Goal: Task Accomplishment & Management: Manage account settings

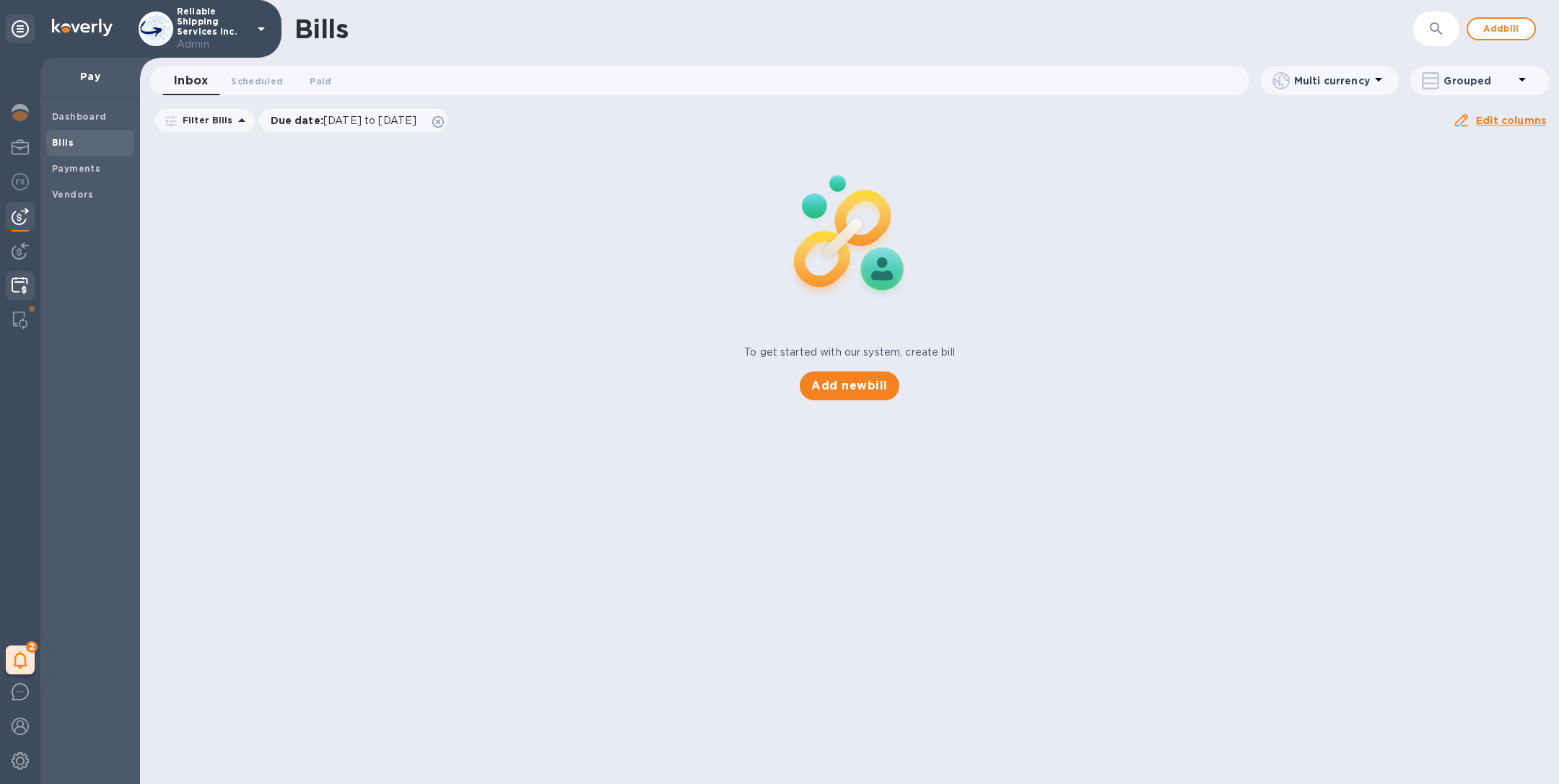
click at [22, 288] on img at bounding box center [19, 286] width 17 height 18
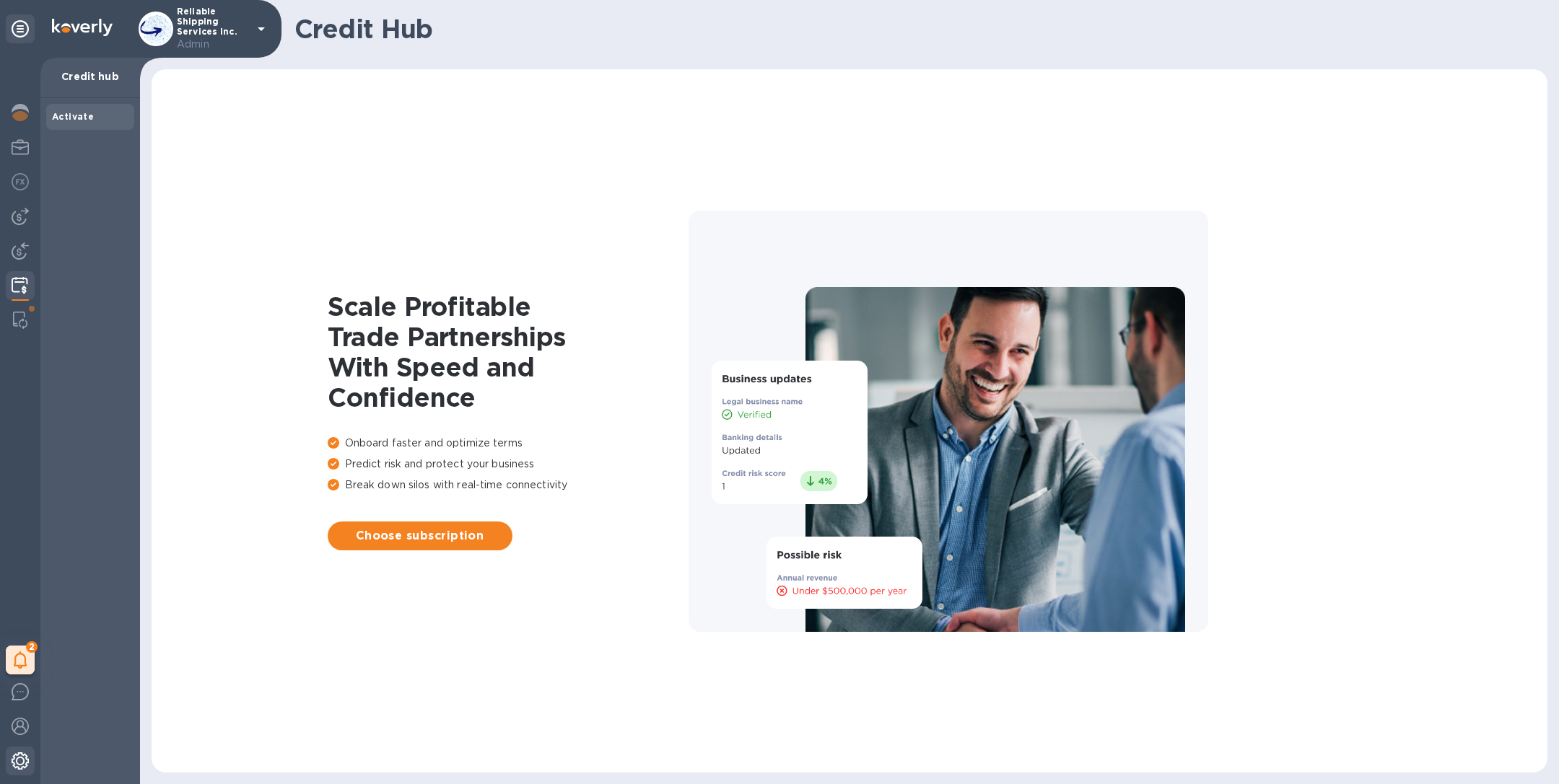
click at [14, 768] on img at bounding box center [20, 762] width 18 height 18
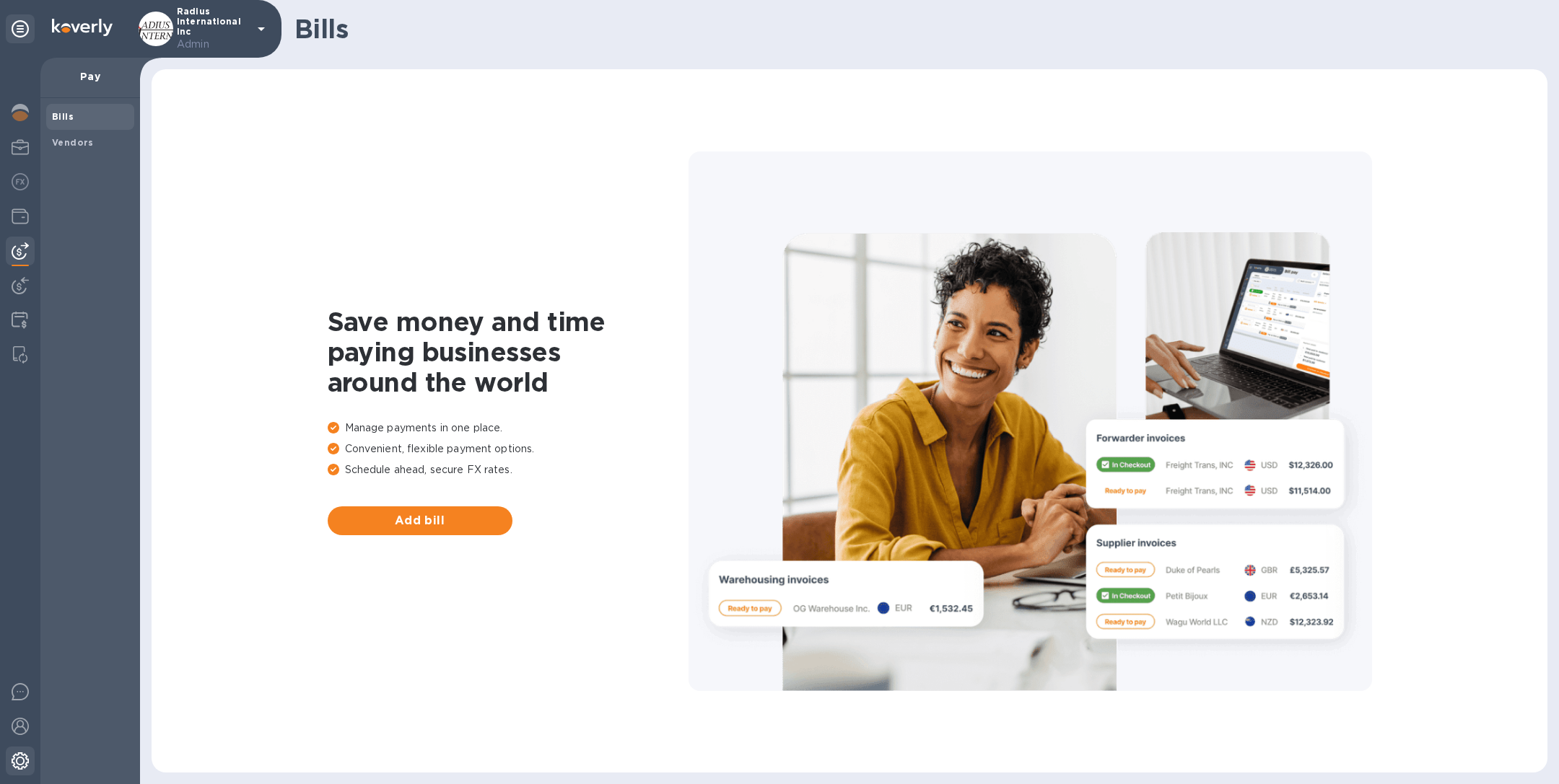
click at [14, 768] on img at bounding box center [20, 762] width 18 height 18
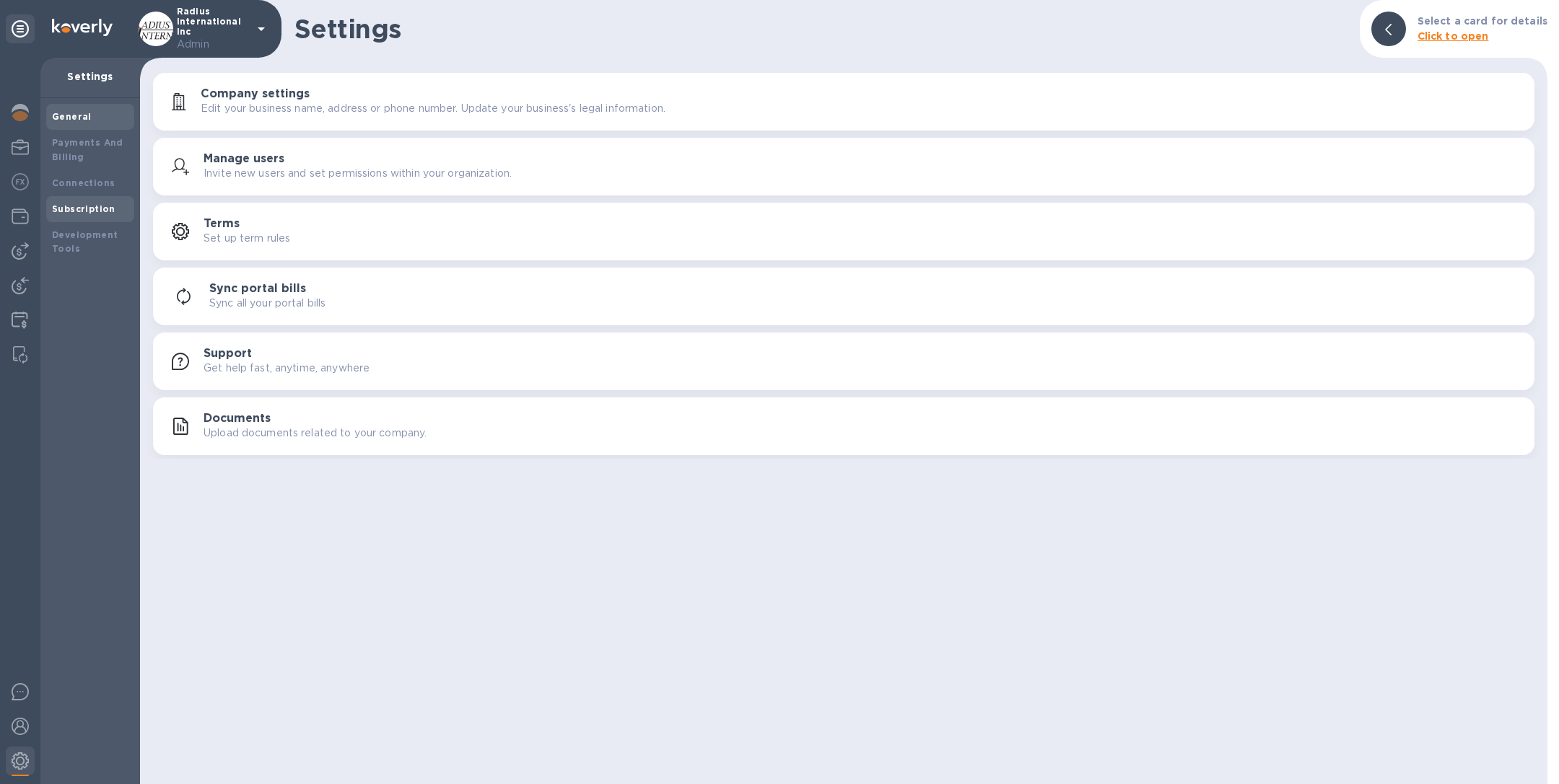
click at [86, 205] on b "Subscription" at bounding box center [83, 209] width 63 height 11
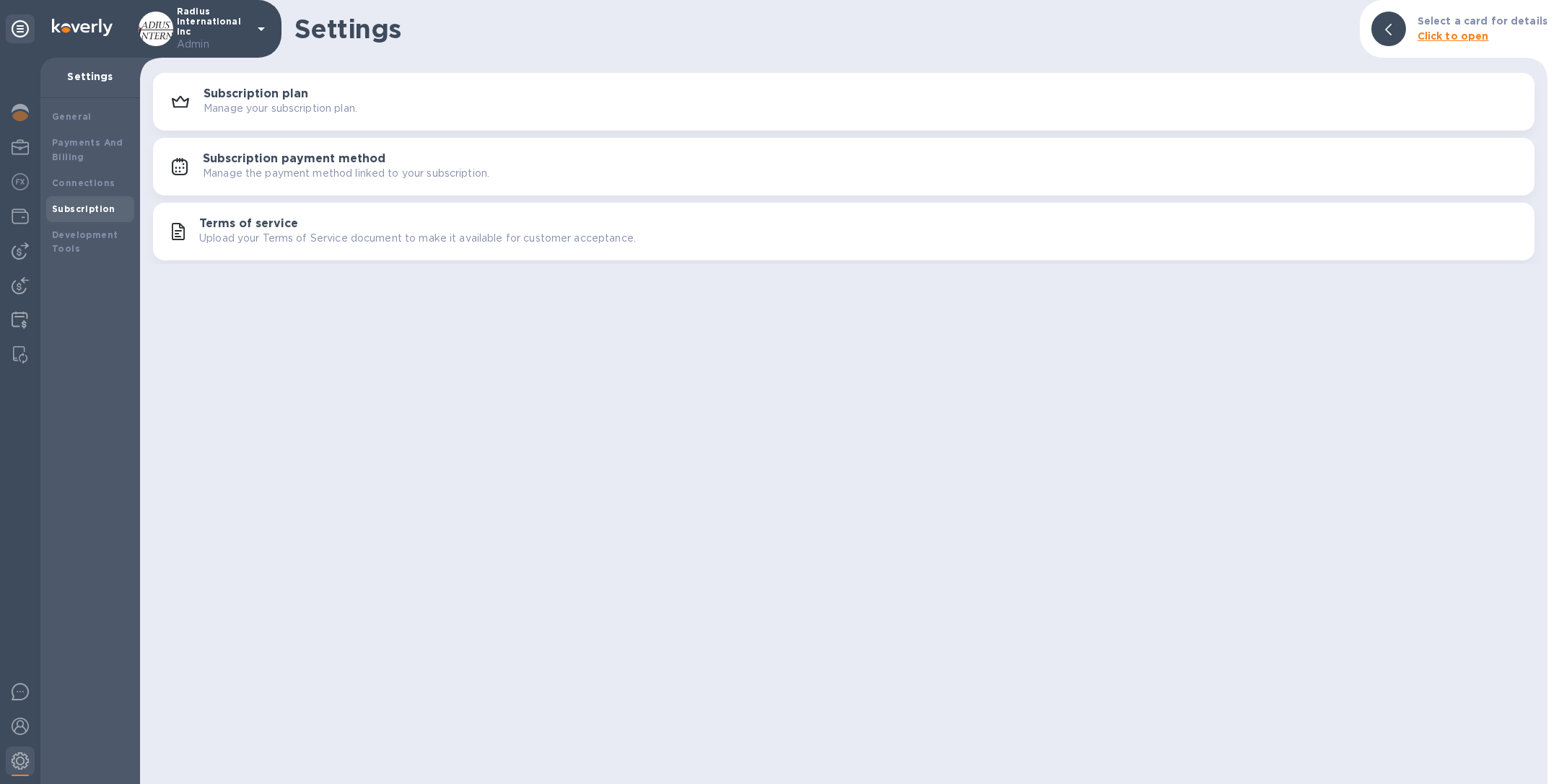
click at [331, 103] on p "Manage your subscription plan." at bounding box center [280, 108] width 154 height 15
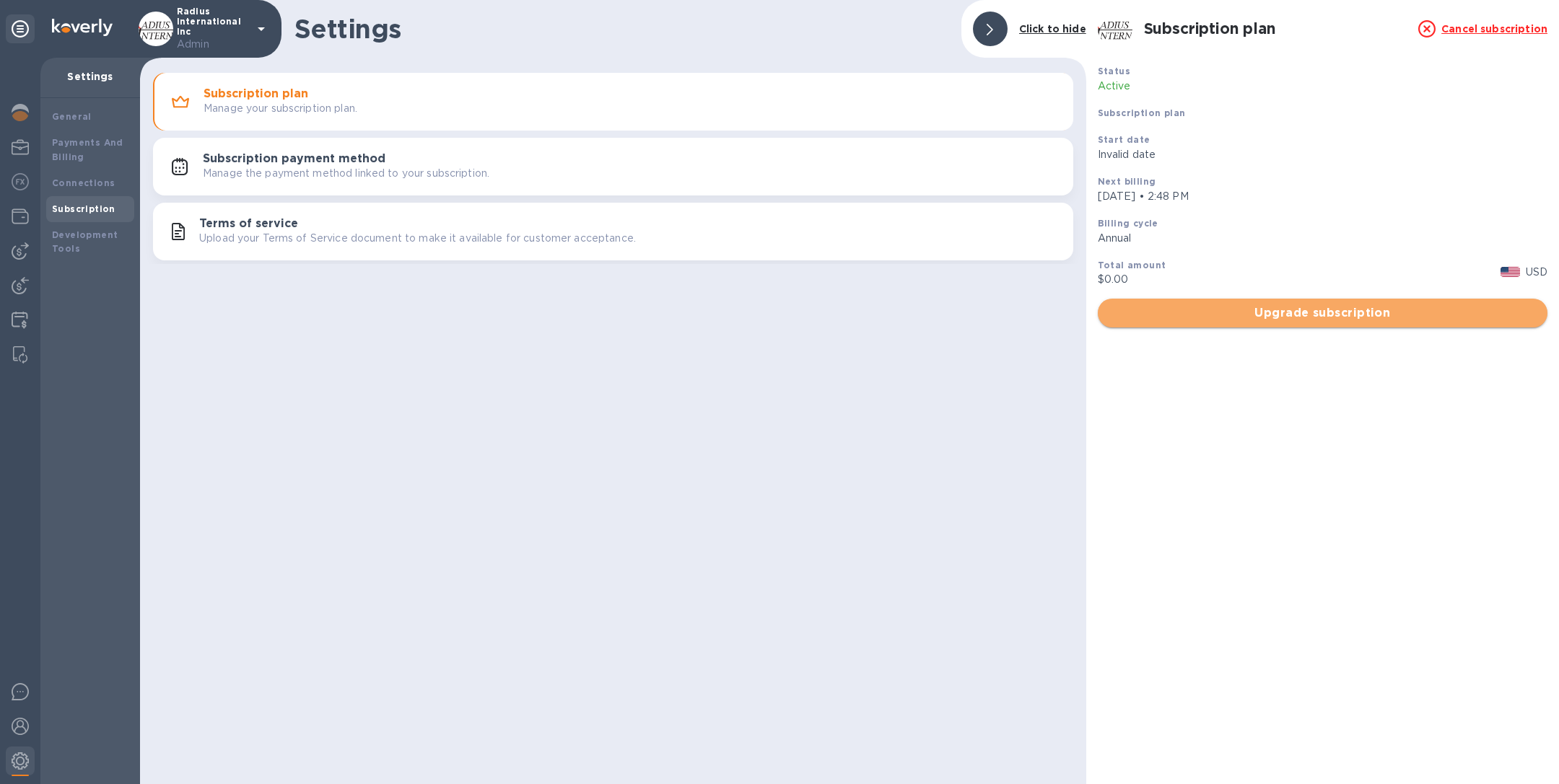
click at [1296, 320] on span "Upgrade subscription" at bounding box center [1322, 314] width 427 height 18
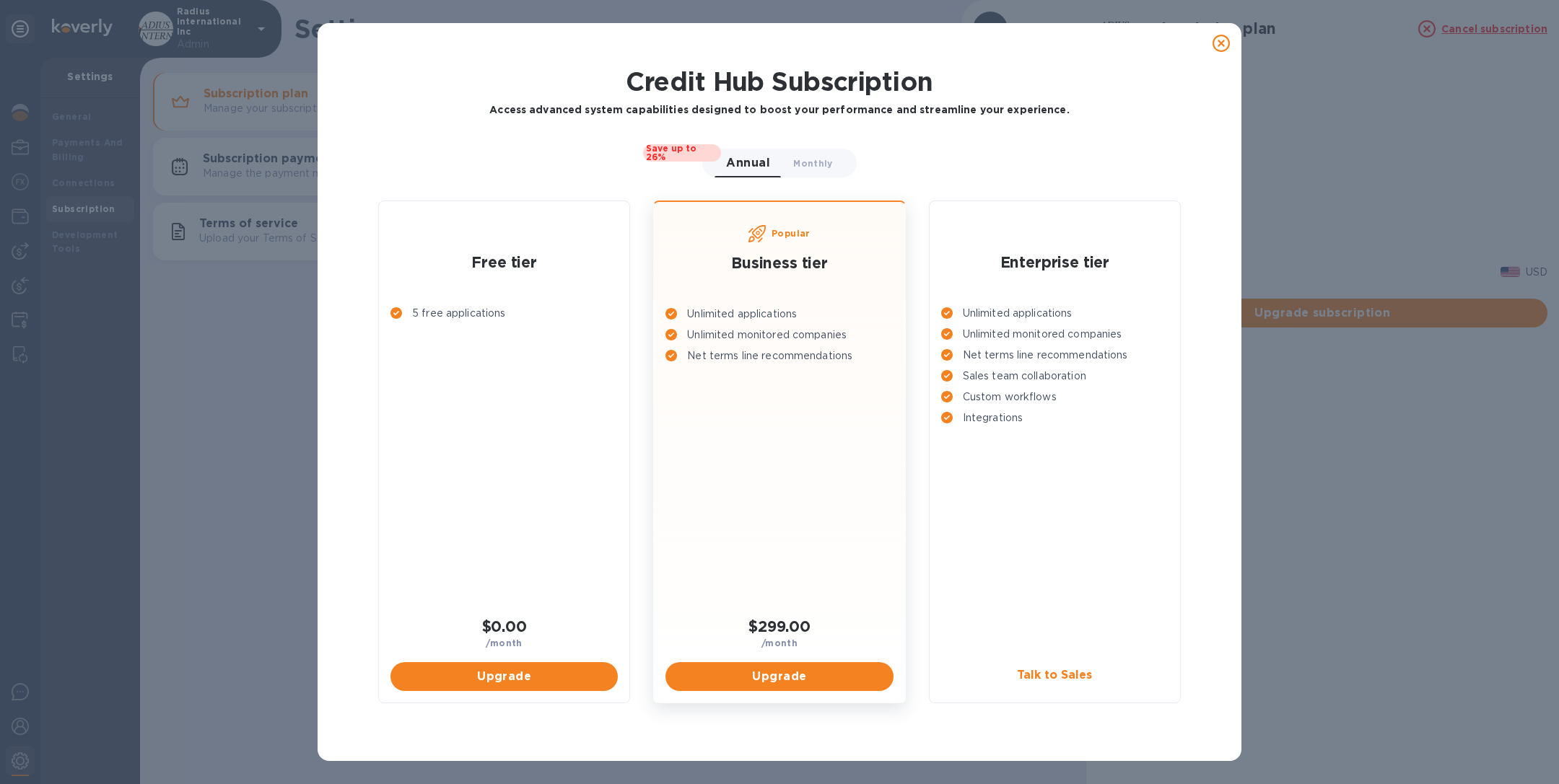
click at [1220, 41] on icon at bounding box center [1221, 43] width 18 height 18
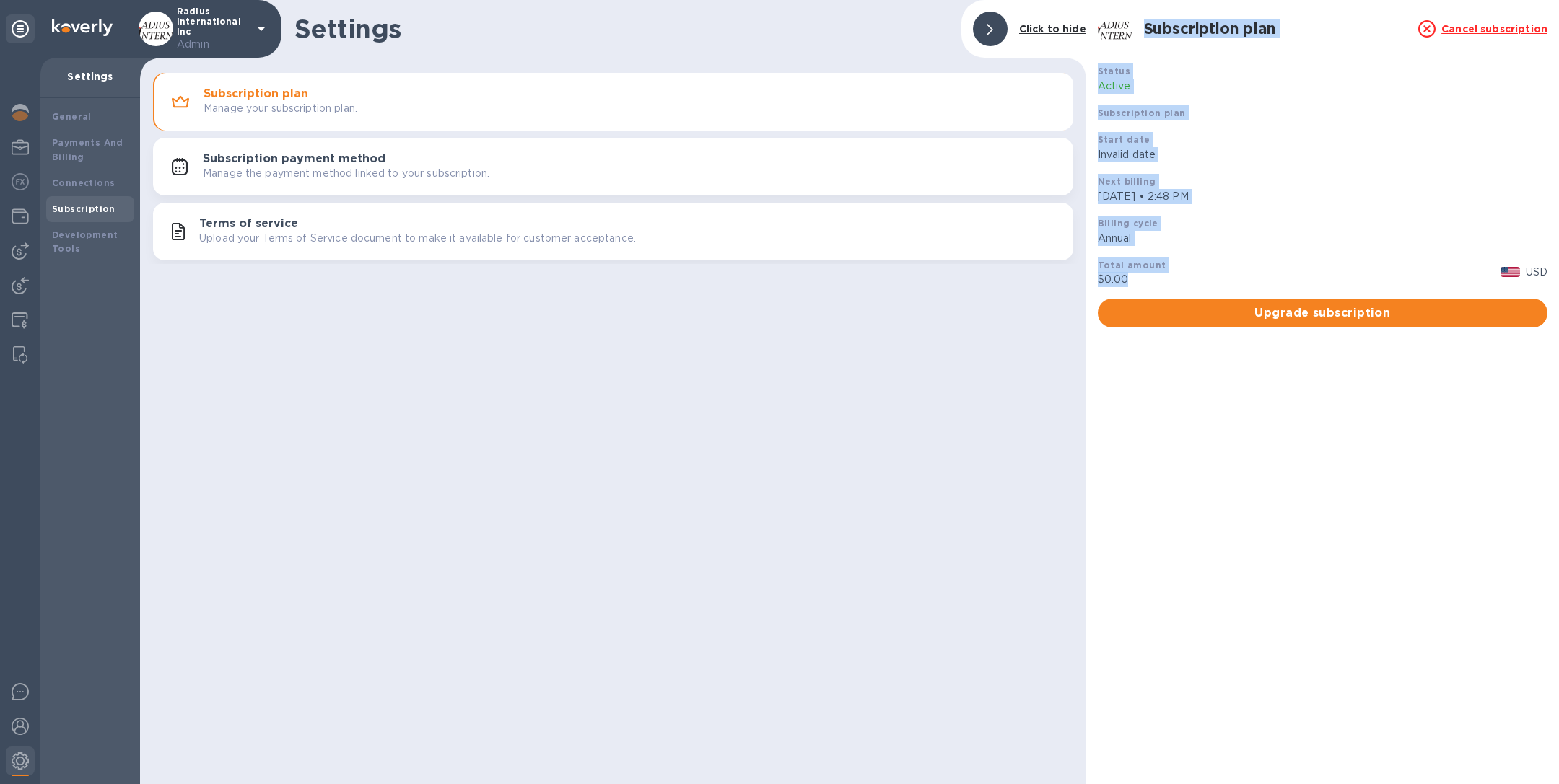
drag, startPoint x: 1138, startPoint y: 282, endPoint x: 1083, endPoint y: 271, distance: 56.1
click at [1083, 273] on div "Settings Click to hide Subscription plan Manage your subscription plan. Subscri…" at bounding box center [849, 392] width 1419 height 784
click at [1177, 152] on p "Invalid date" at bounding box center [1323, 154] width 450 height 15
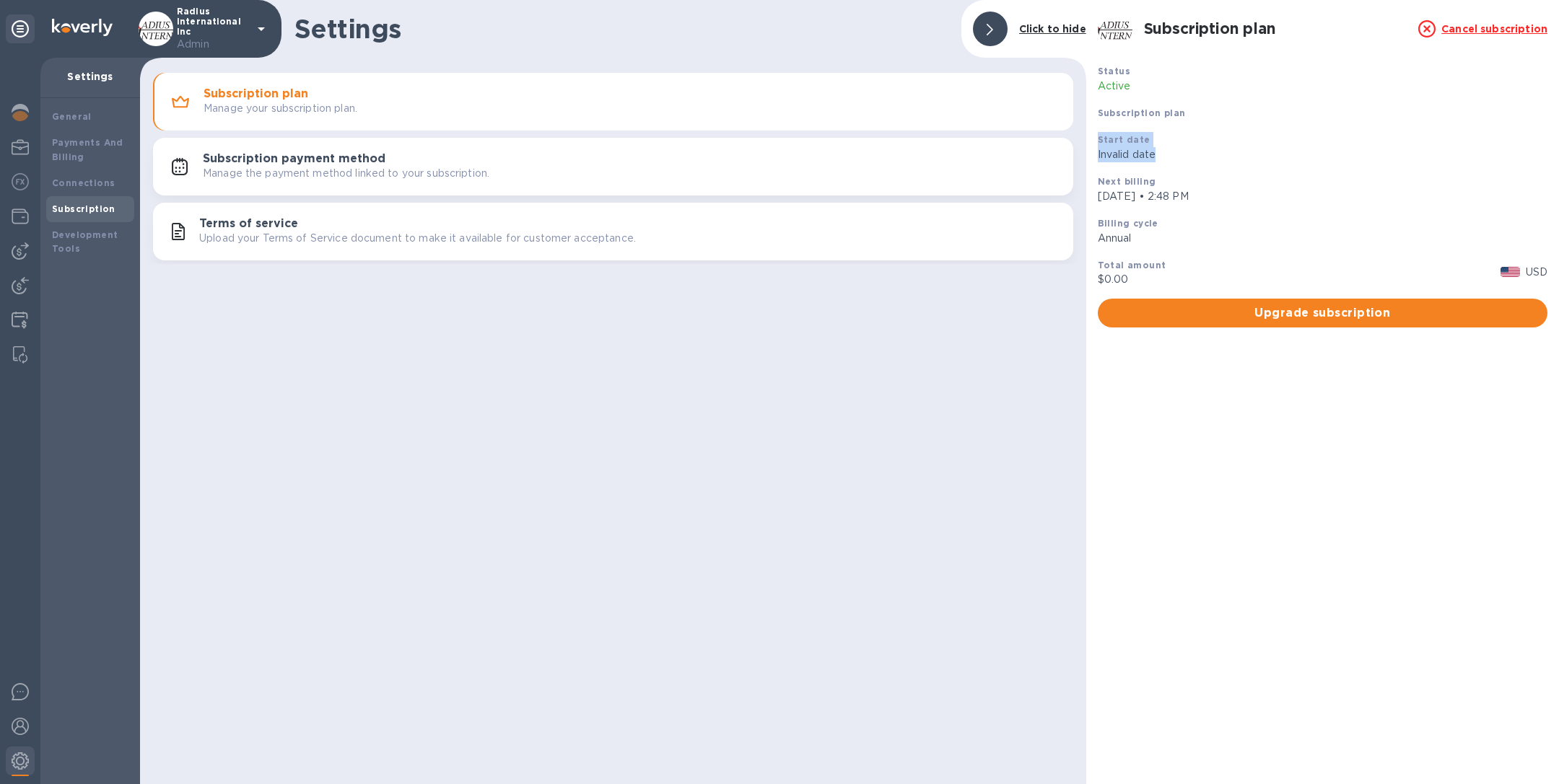
drag, startPoint x: 1177, startPoint y: 152, endPoint x: 1085, endPoint y: 141, distance: 92.7
click at [1086, 141] on div "Subscription plan Cancel subscription Status Active Subscription plan Start dat…" at bounding box center [1322, 392] width 473 height 784
drag, startPoint x: 1205, startPoint y: 115, endPoint x: 1087, endPoint y: 116, distance: 118.0
click at [1087, 116] on div "Subscription plan Cancel subscription Status Active Subscription plan Start dat…" at bounding box center [1322, 392] width 473 height 784
click at [1106, 123] on div "Subscription plan" at bounding box center [1323, 112] width 461 height 26
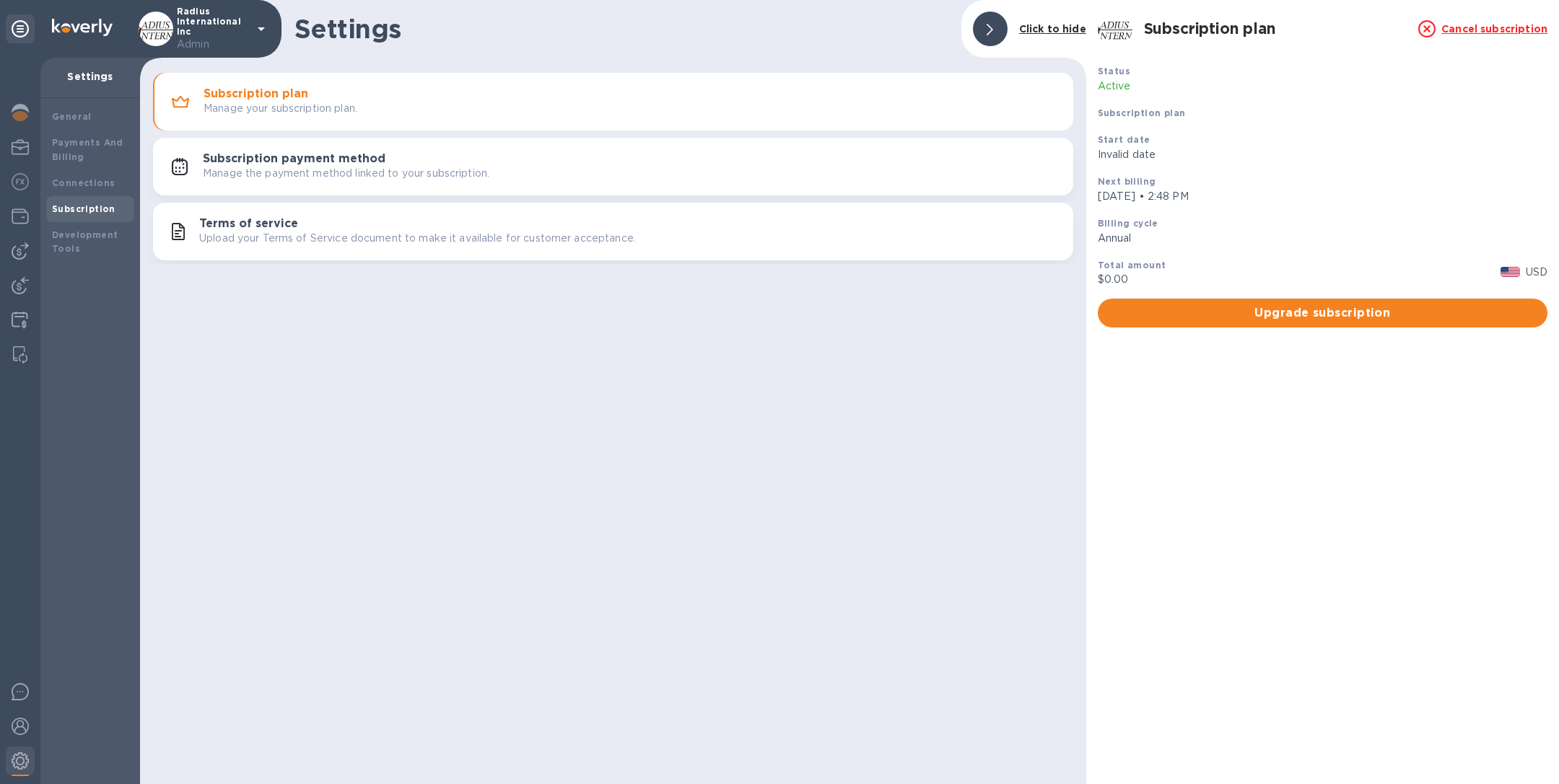
click at [1485, 26] on u "Cancel subscription" at bounding box center [1494, 29] width 106 height 11
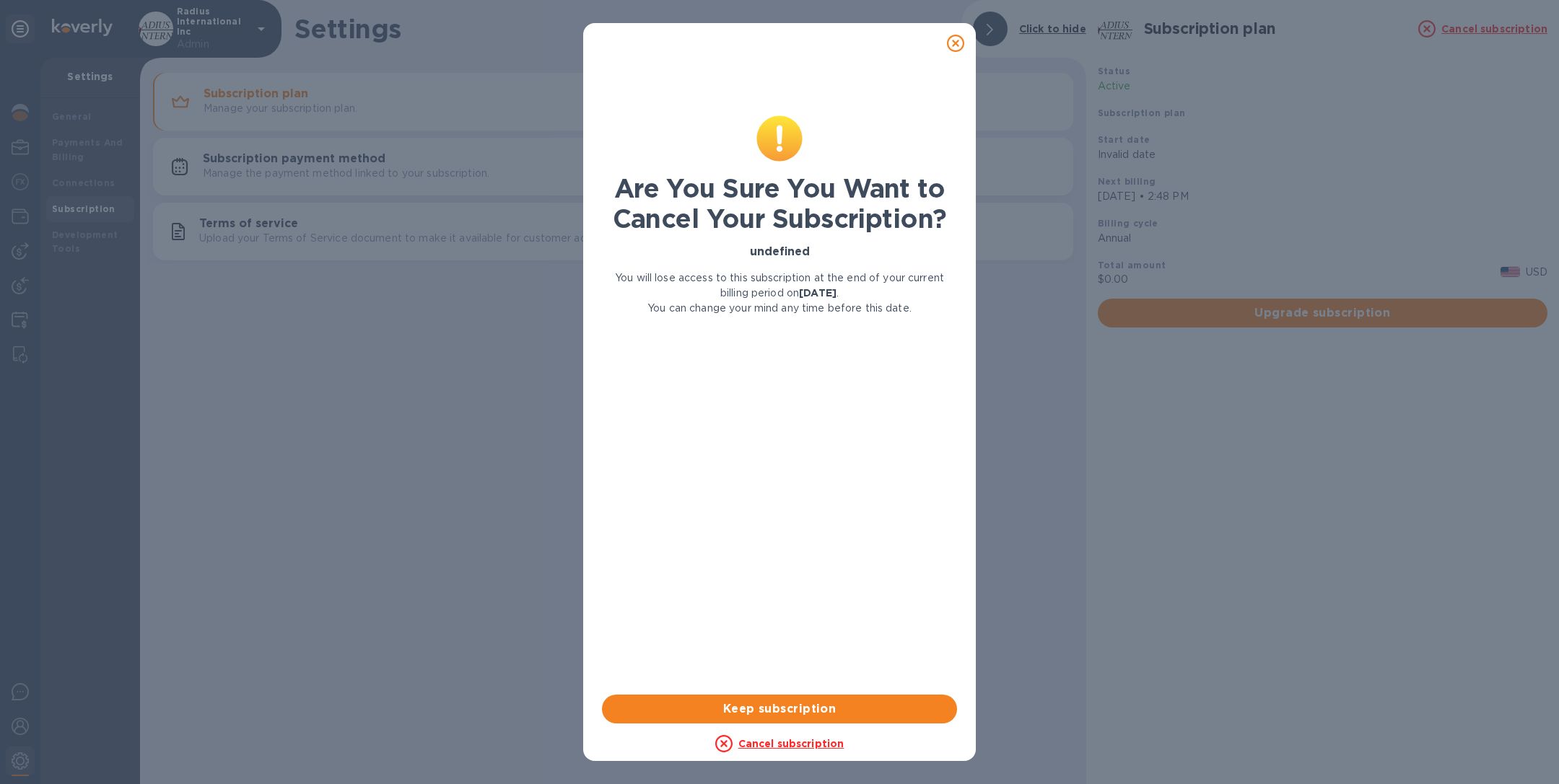
click at [955, 42] on icon at bounding box center [956, 43] width 18 height 18
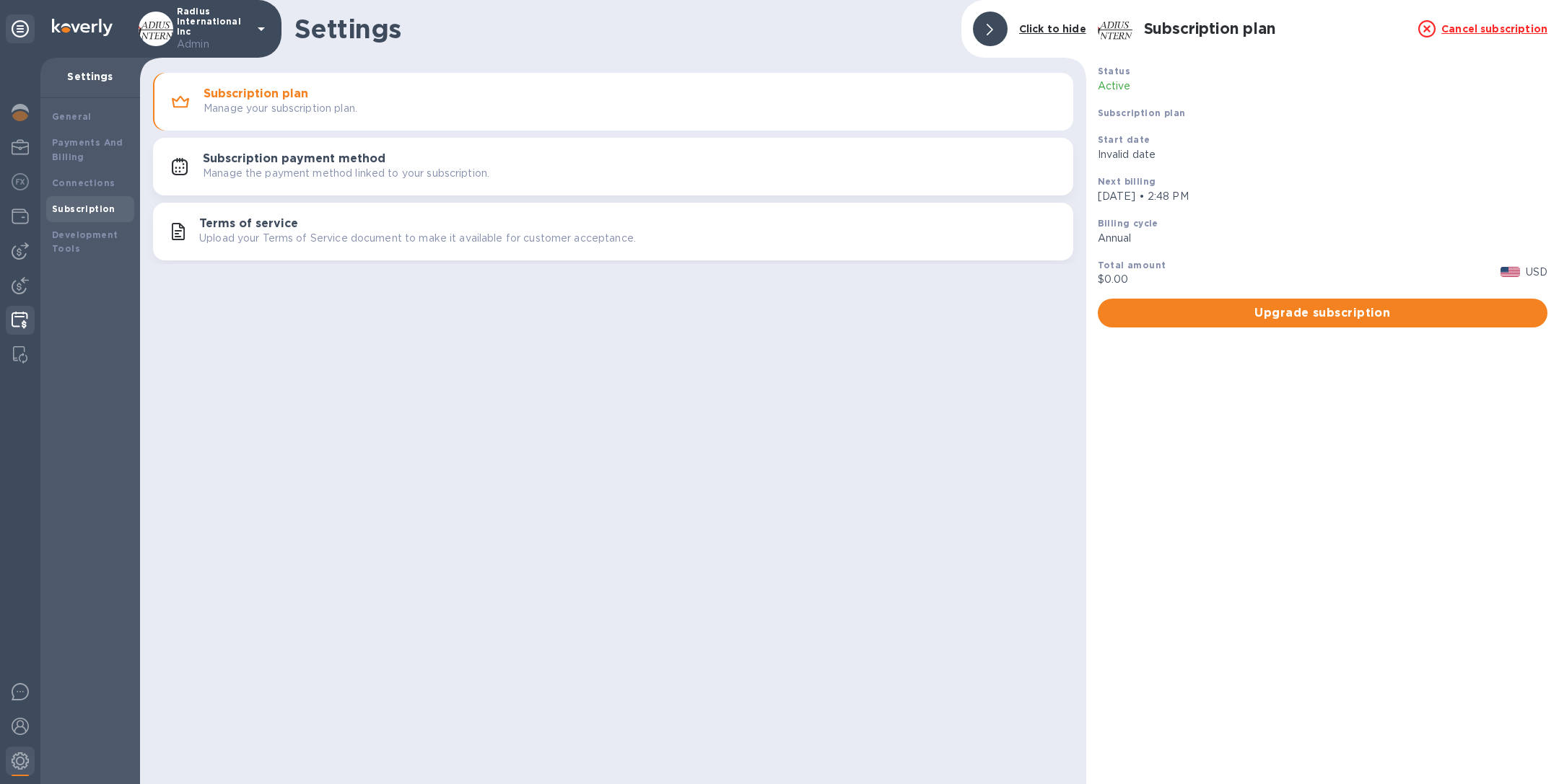
click at [22, 327] on img at bounding box center [19, 321] width 17 height 18
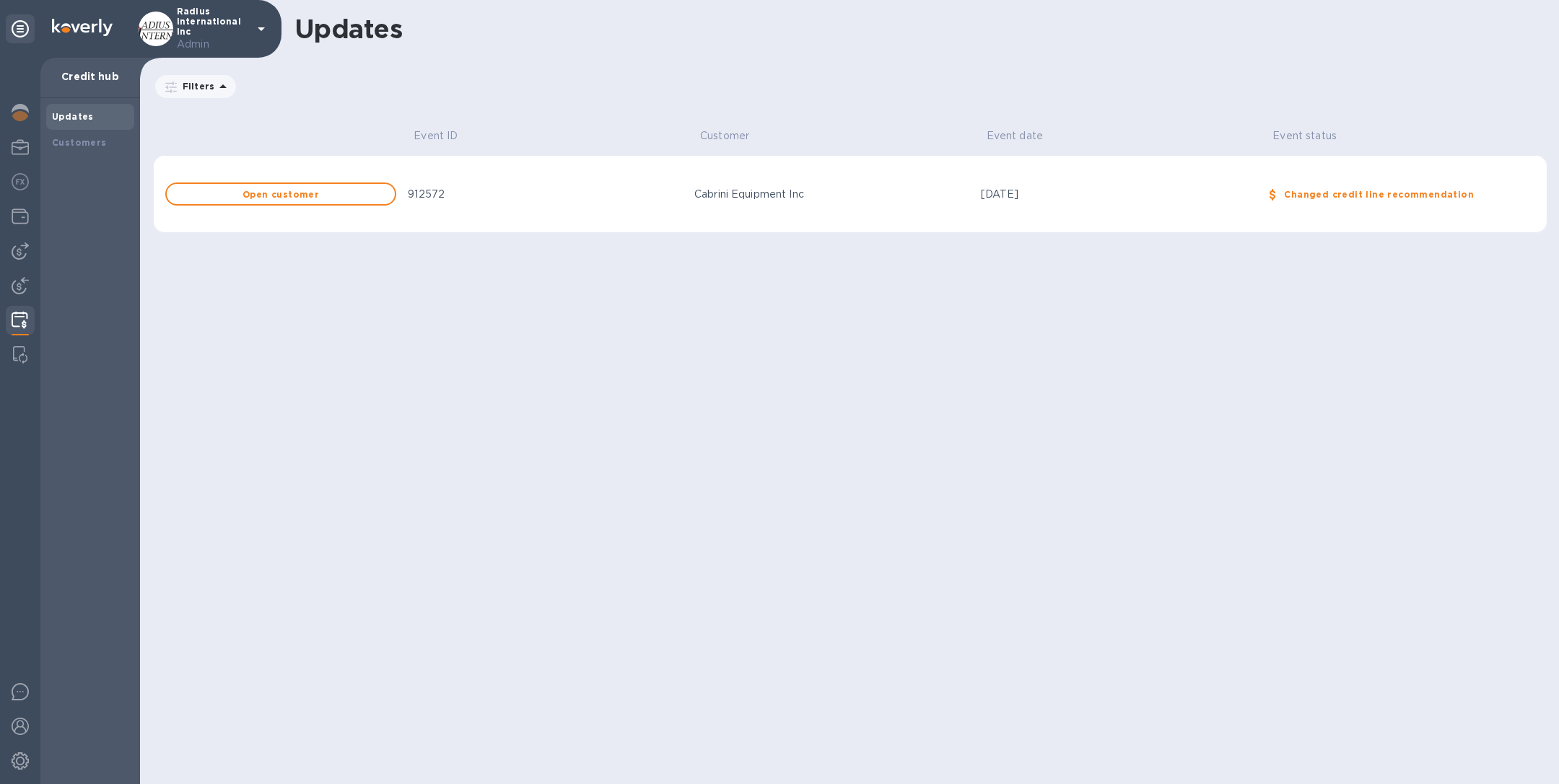
click at [681, 197] on div "912572" at bounding box center [546, 194] width 275 height 15
click at [102, 148] on div "Customers" at bounding box center [90, 143] width 77 height 14
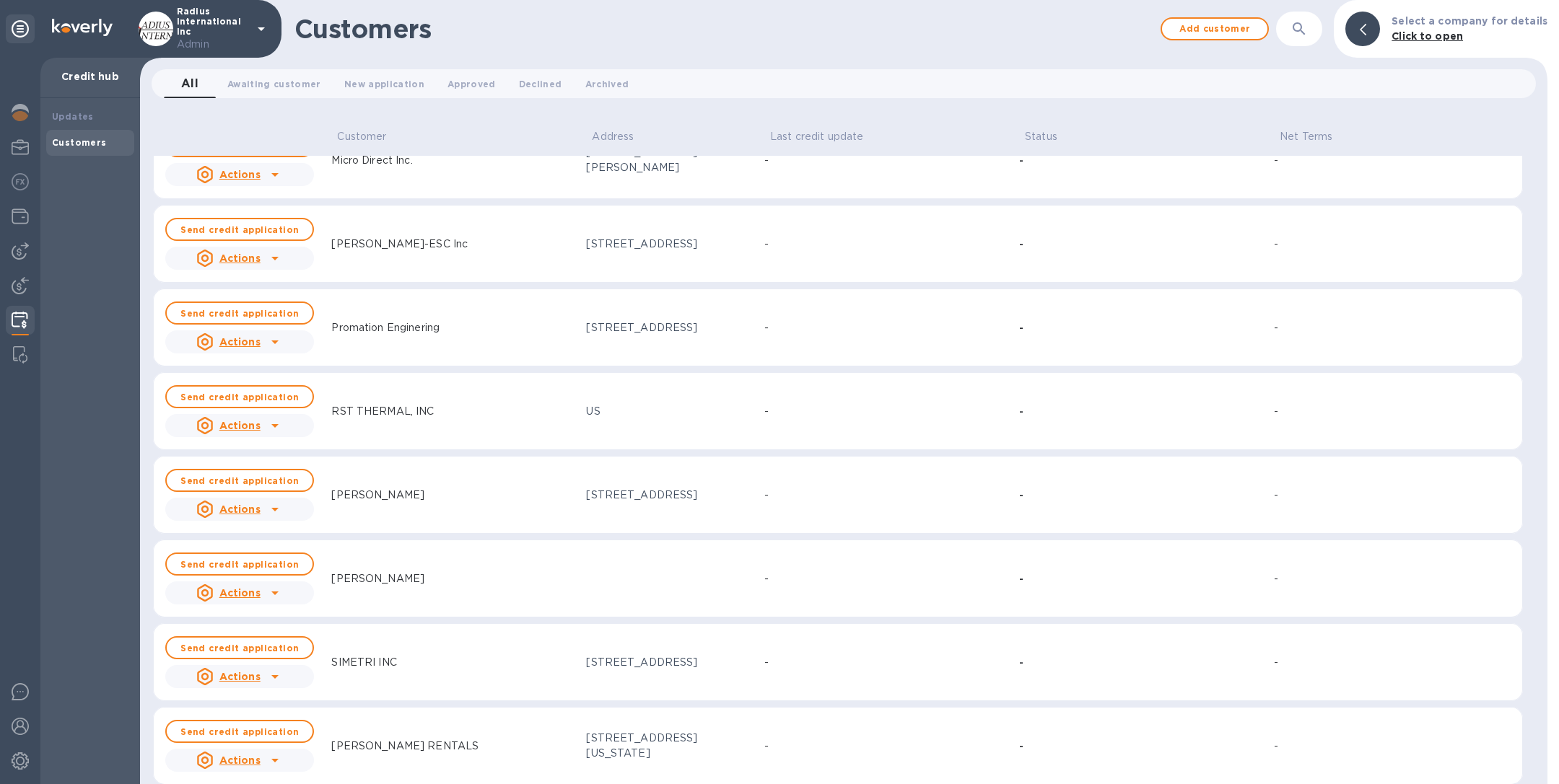
scroll to position [3537, 0]
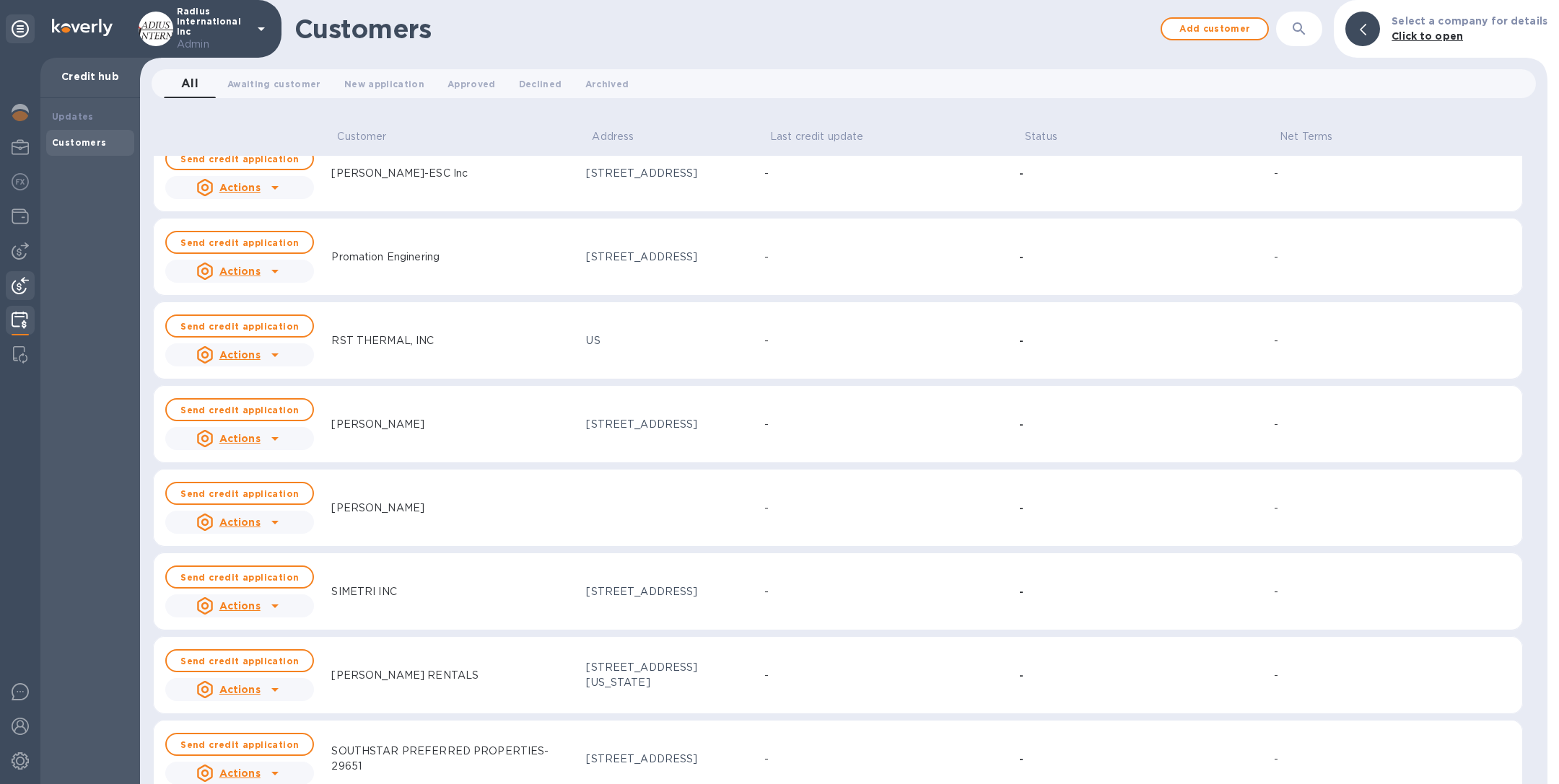
click at [18, 282] on img at bounding box center [20, 286] width 18 height 18
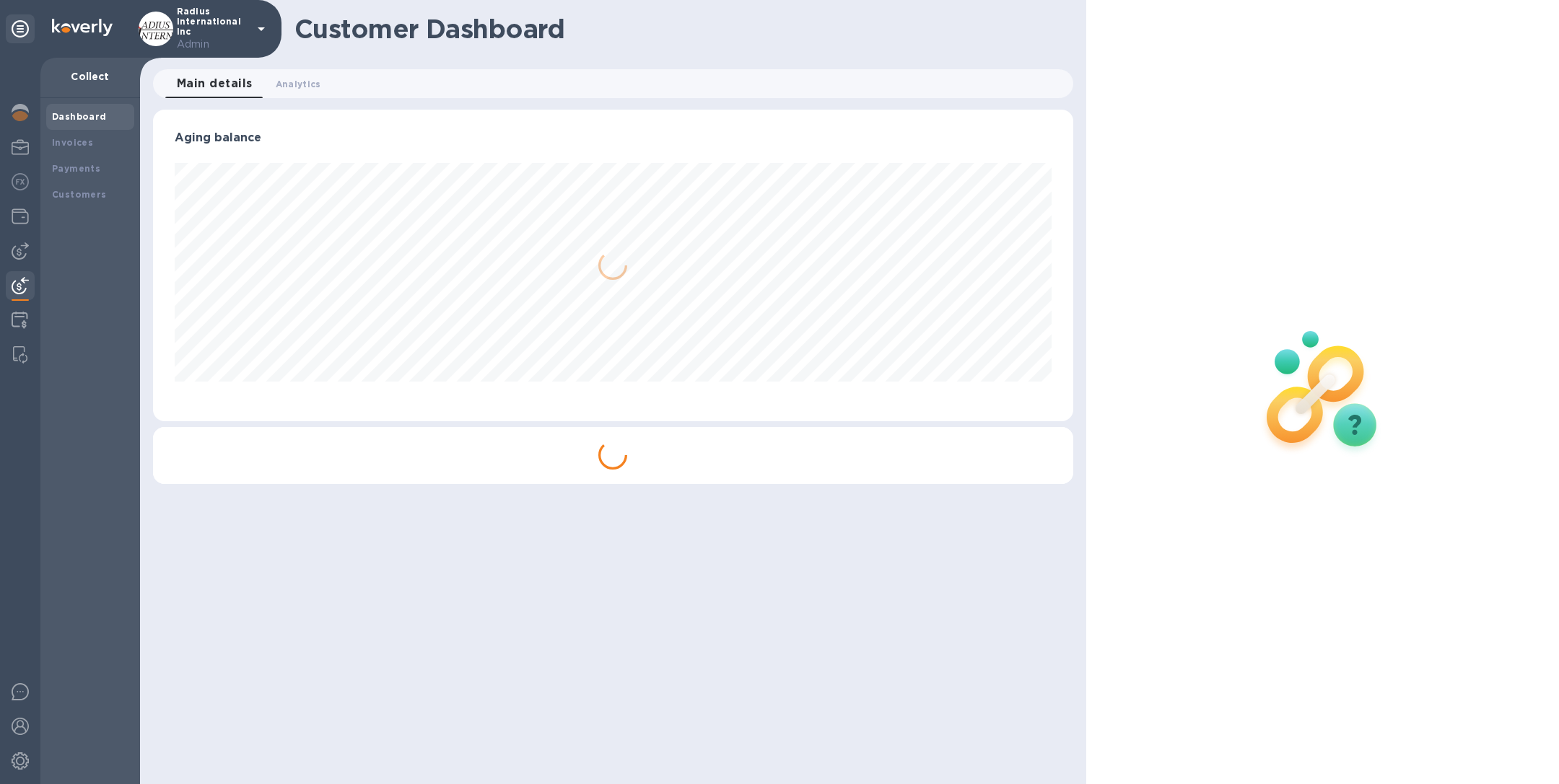
scroll to position [312, 920]
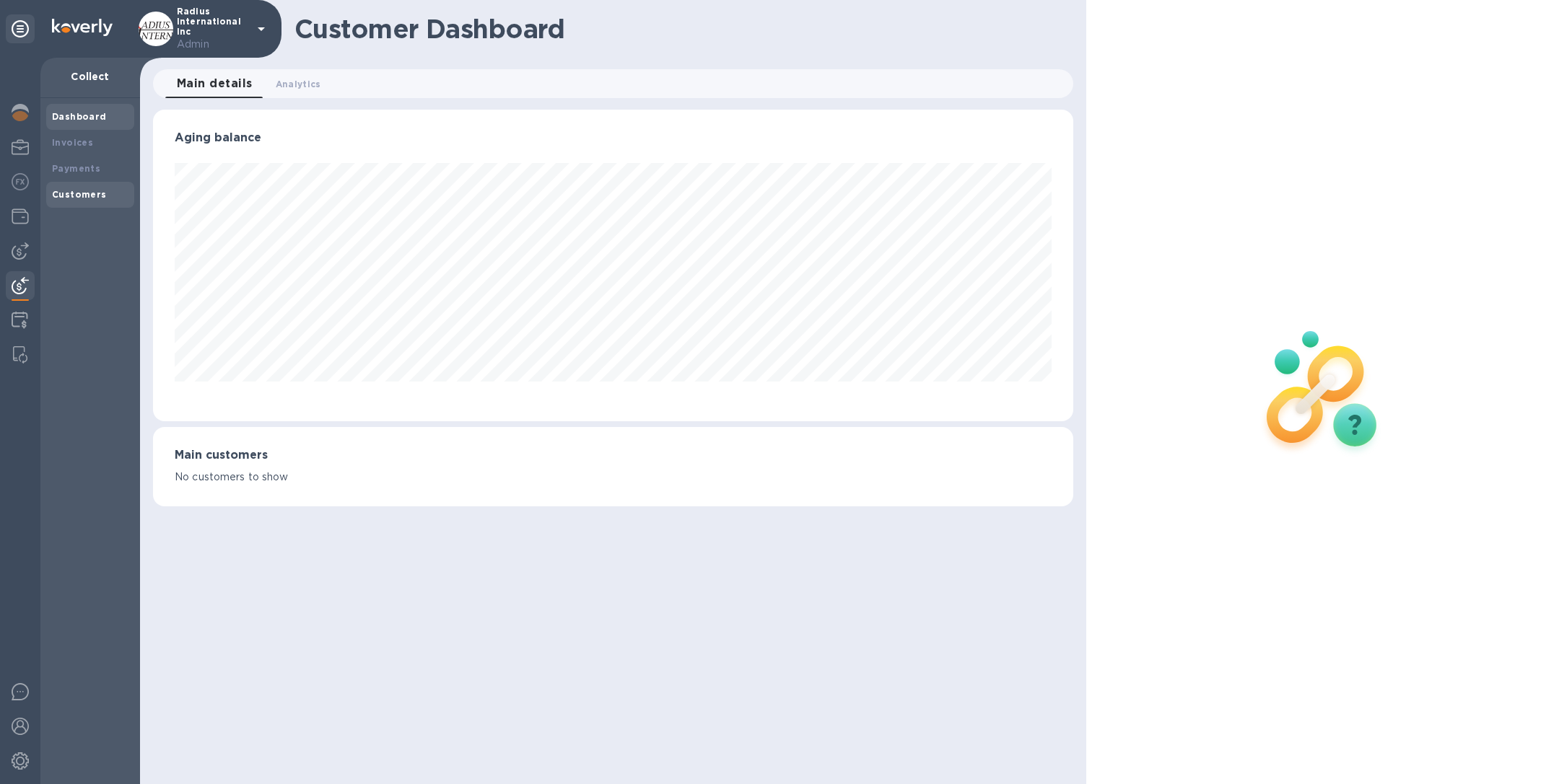
click at [73, 191] on b "Customers" at bounding box center [79, 194] width 55 height 11
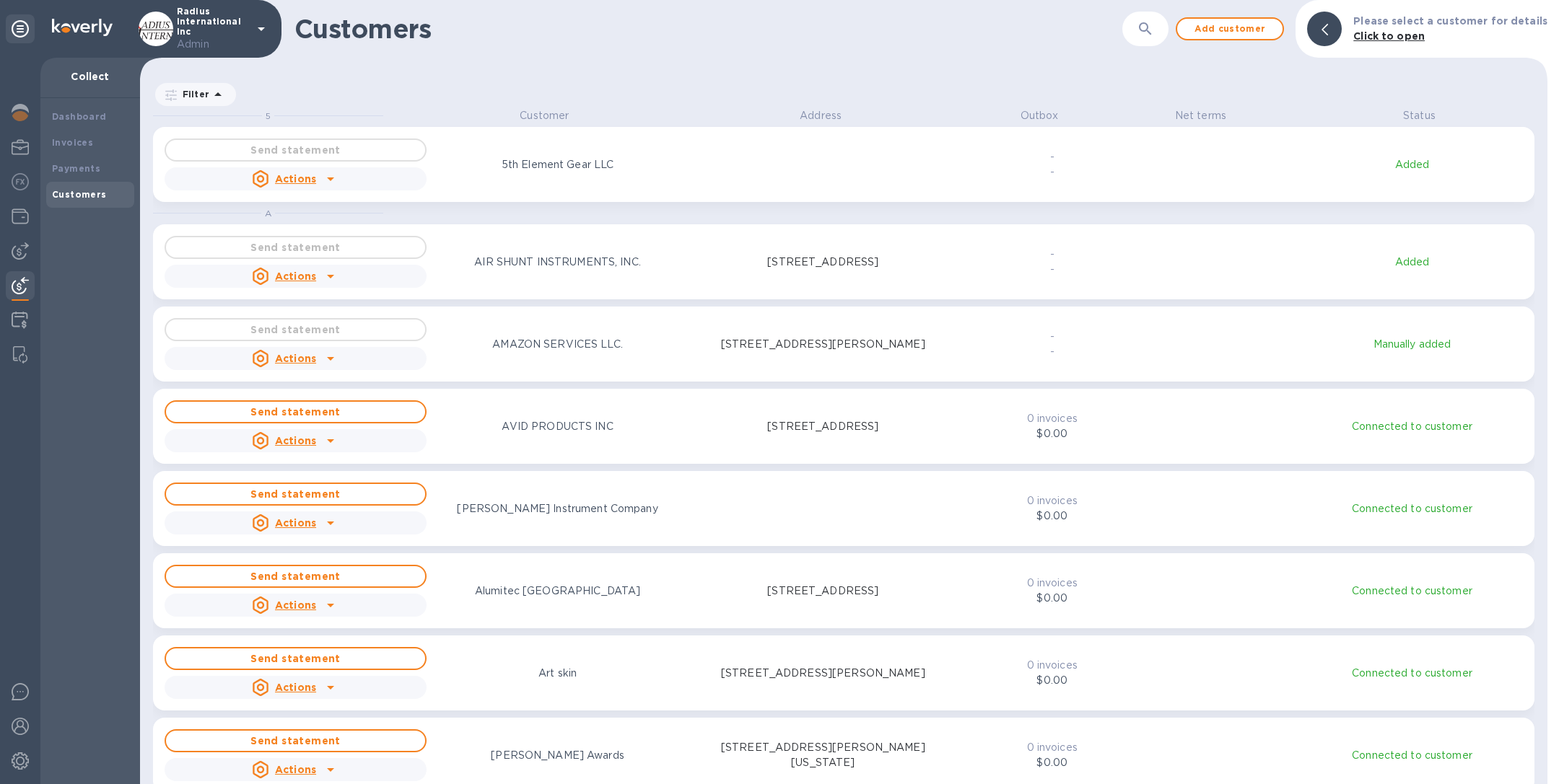
scroll to position [658, 1401]
click at [19, 328] on img at bounding box center [19, 321] width 17 height 18
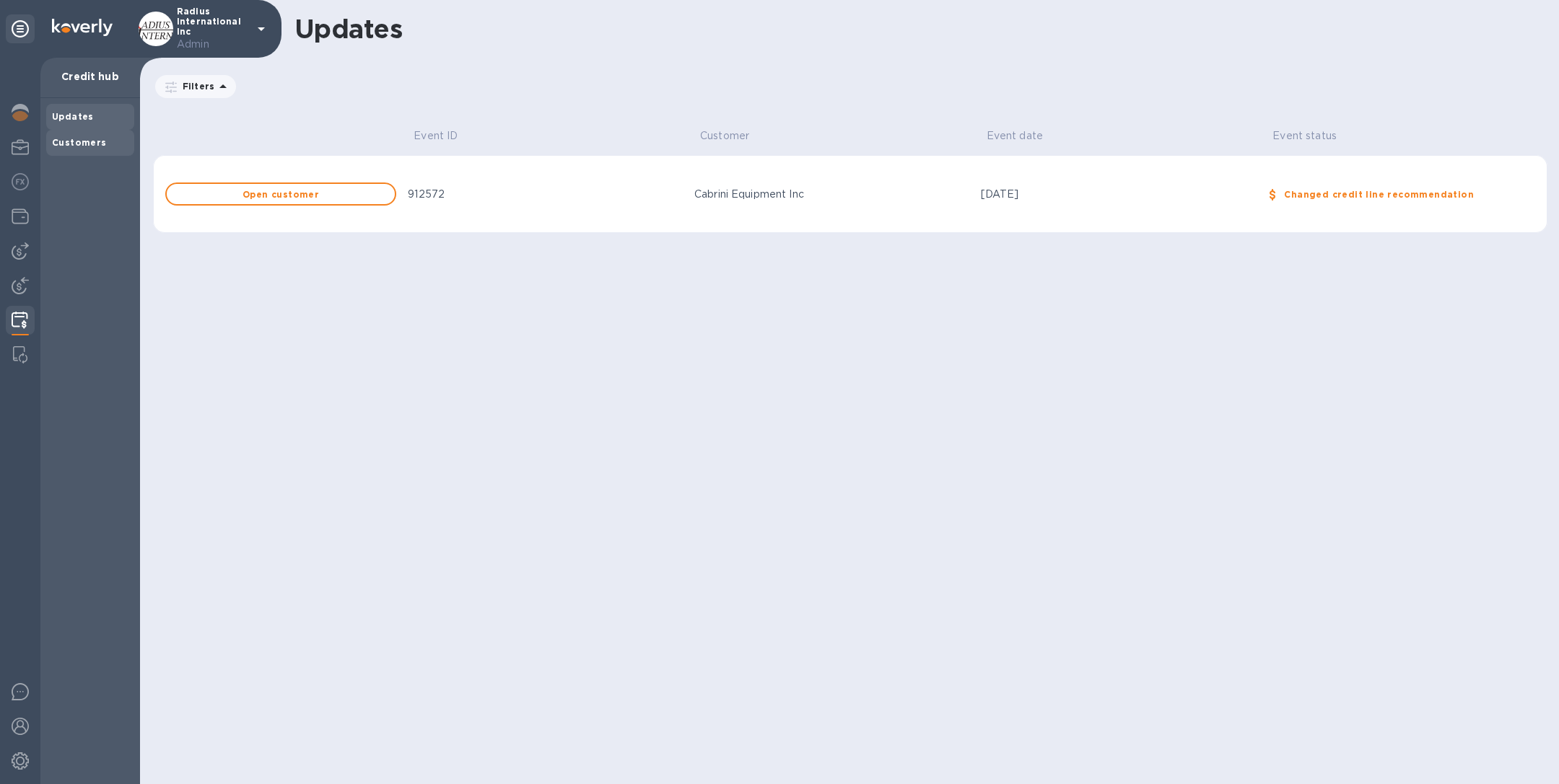
click at [99, 141] on b "Customers" at bounding box center [79, 142] width 55 height 11
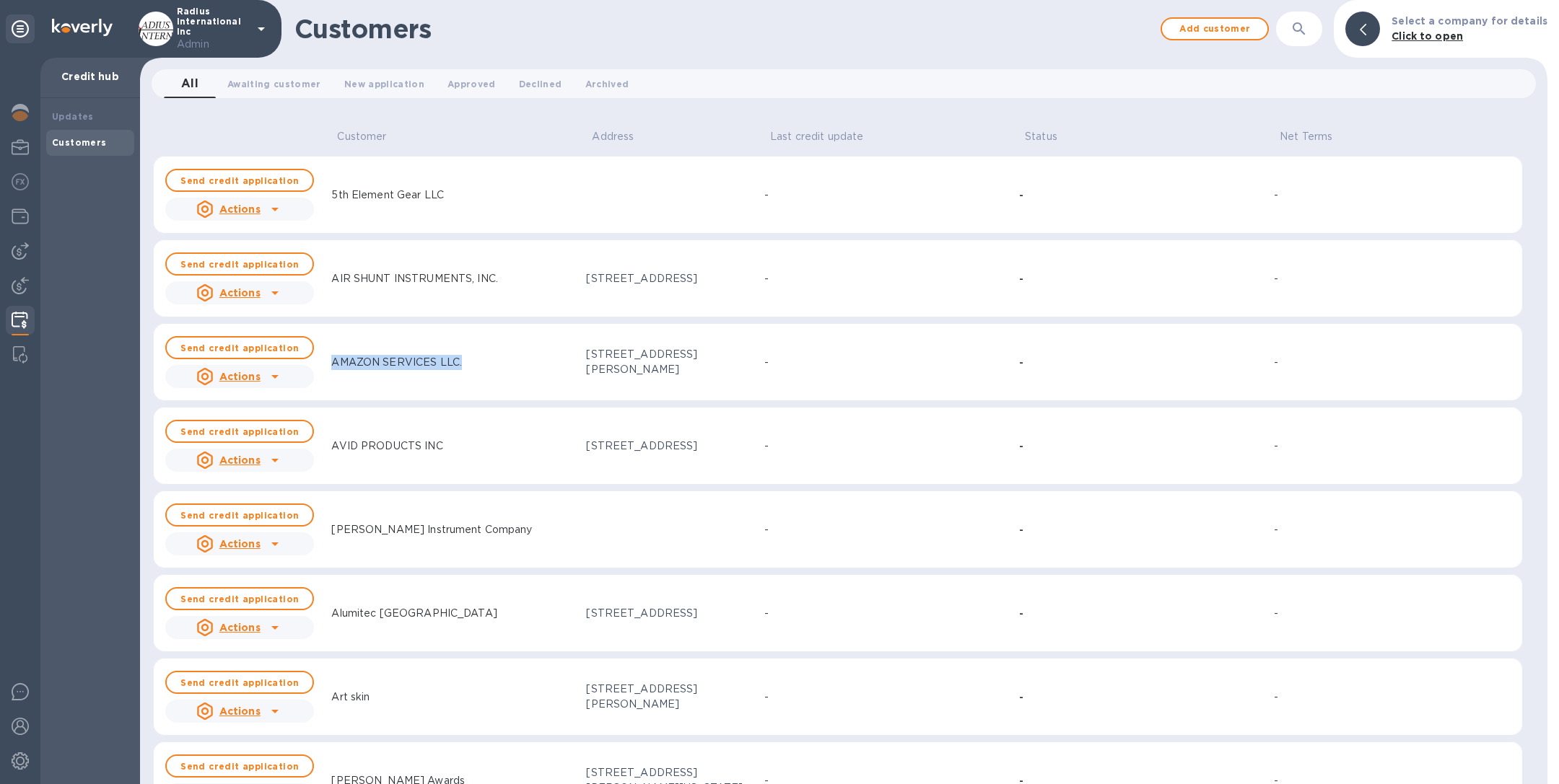
drag, startPoint x: 327, startPoint y: 361, endPoint x: 491, endPoint y: 362, distance: 164.0
click at [491, 362] on div "AMAZON SERVICES LLC." at bounding box center [453, 362] width 254 height 26
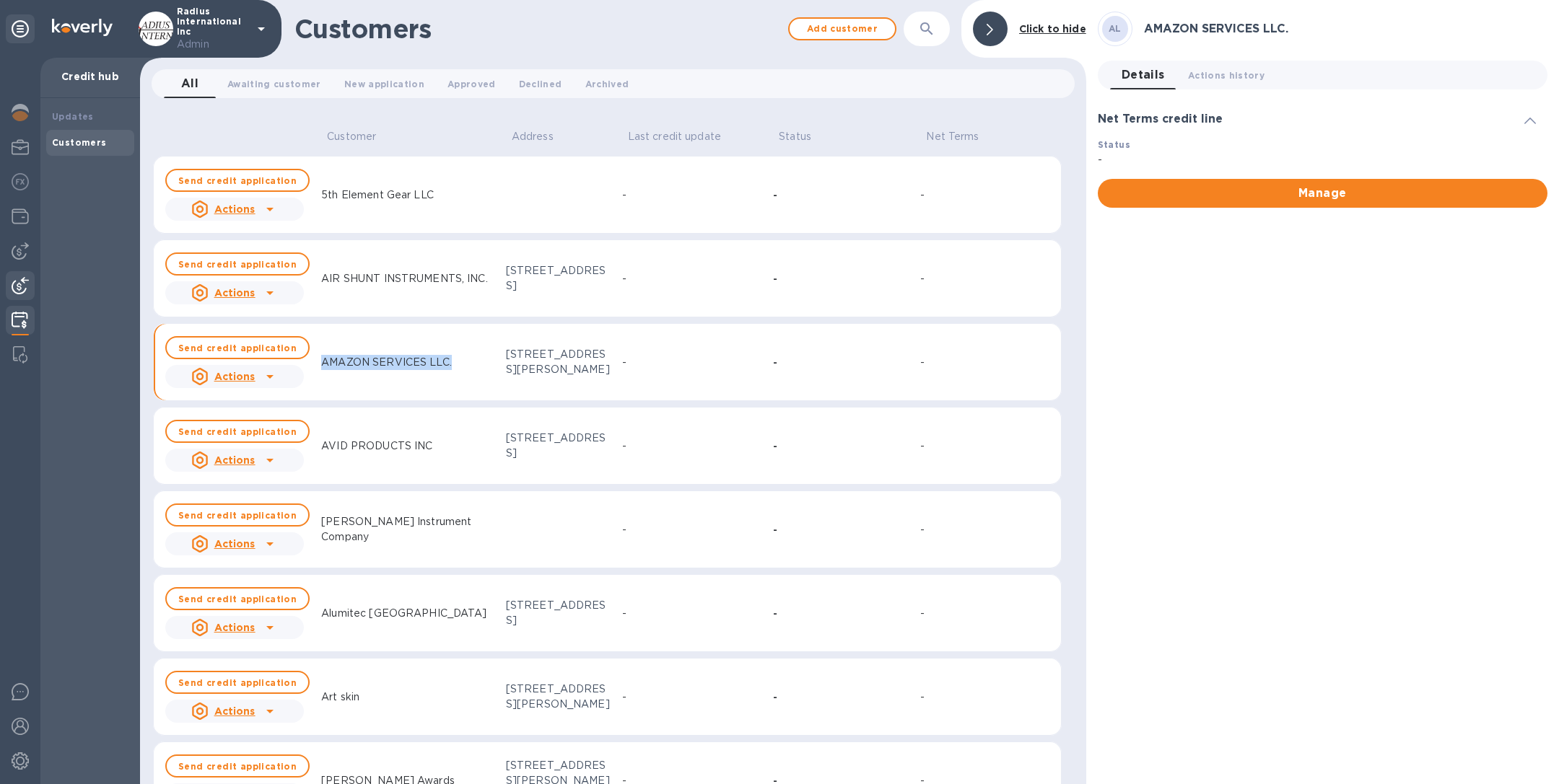
click at [16, 283] on img at bounding box center [20, 286] width 18 height 18
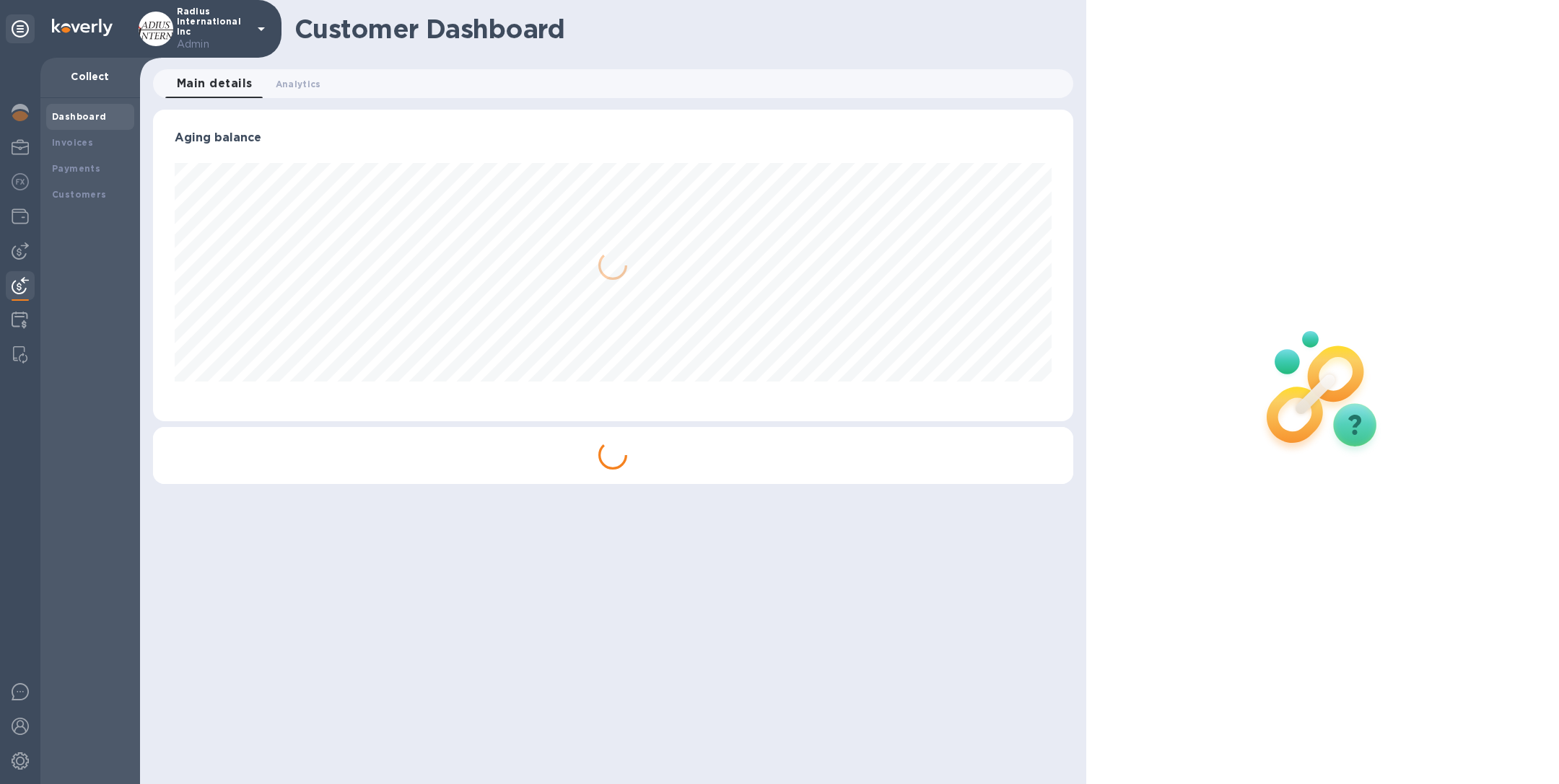
scroll to position [312, 920]
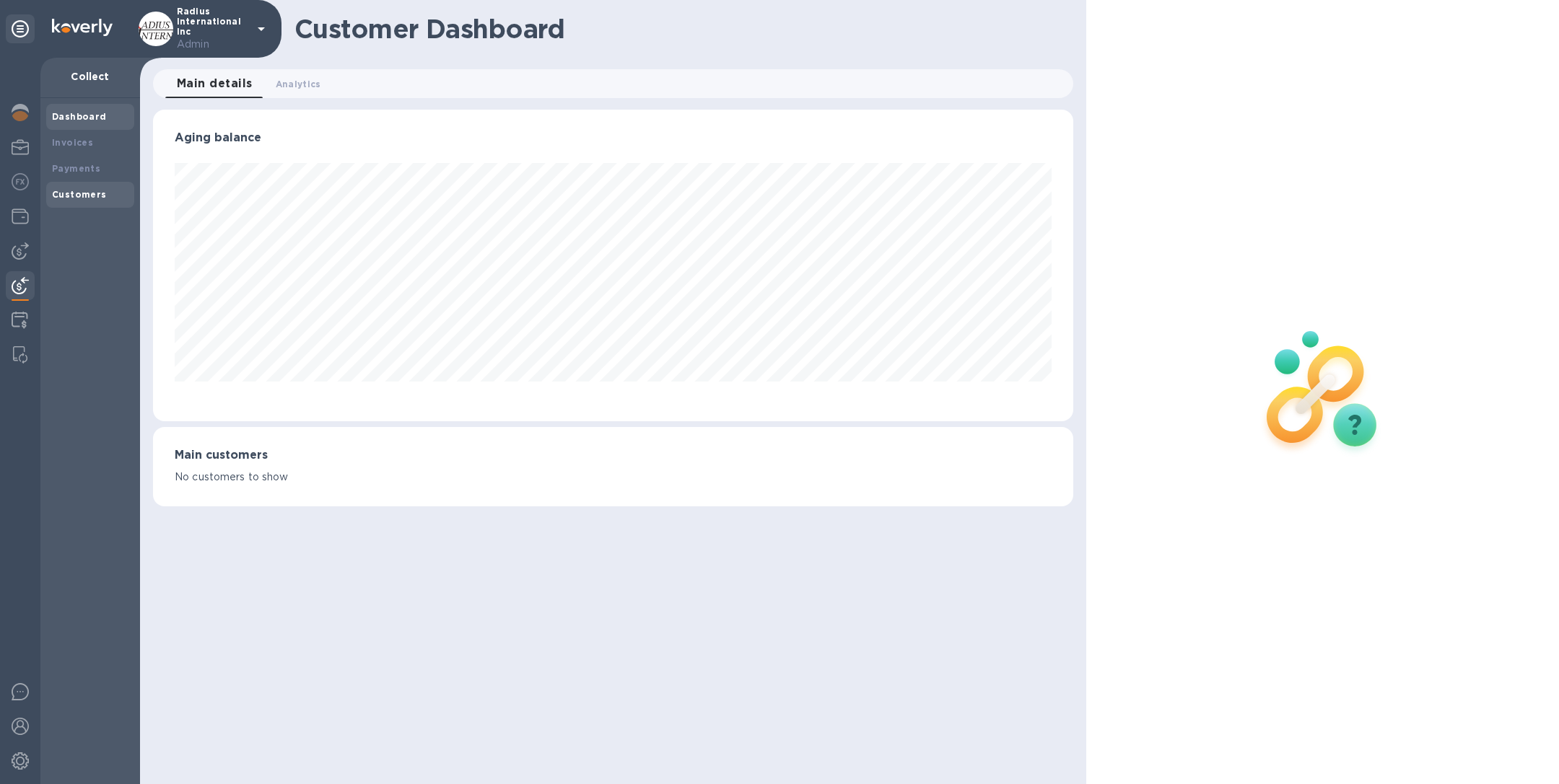
click at [79, 191] on b "Customers" at bounding box center [79, 194] width 55 height 11
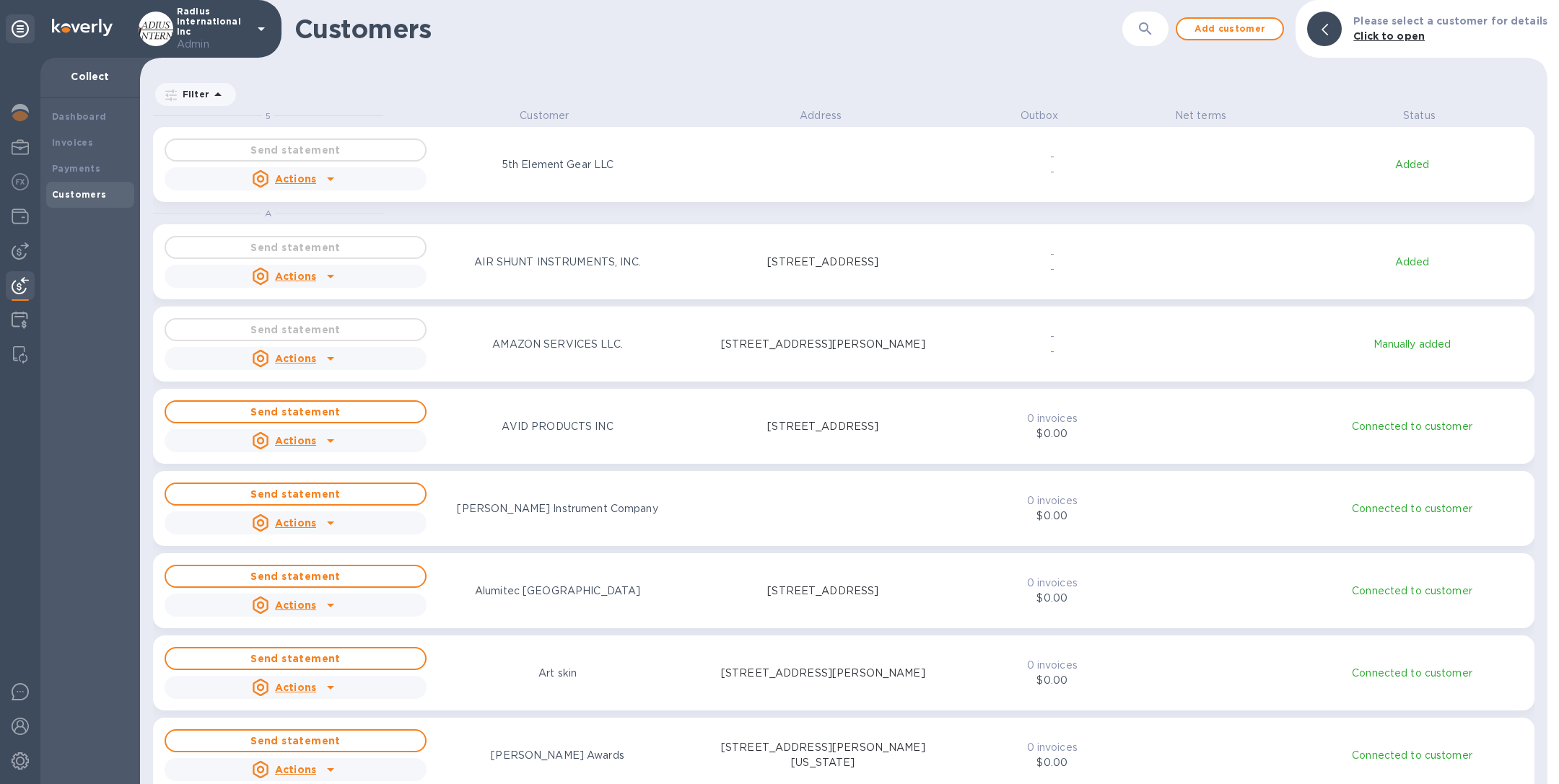
scroll to position [658, 1401]
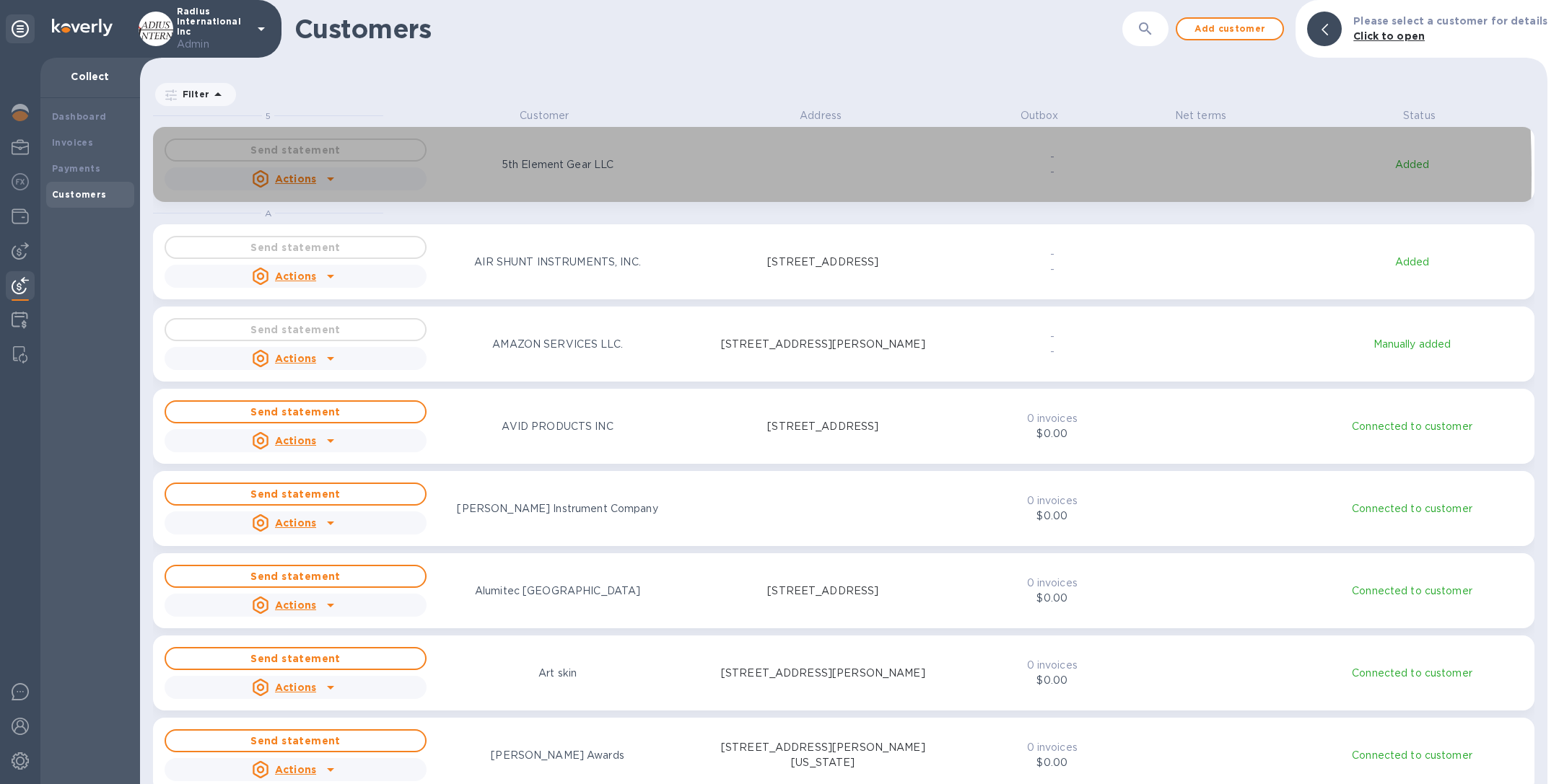
click at [555, 173] on div "5th Element Gear LLC" at bounding box center [558, 165] width 118 height 21
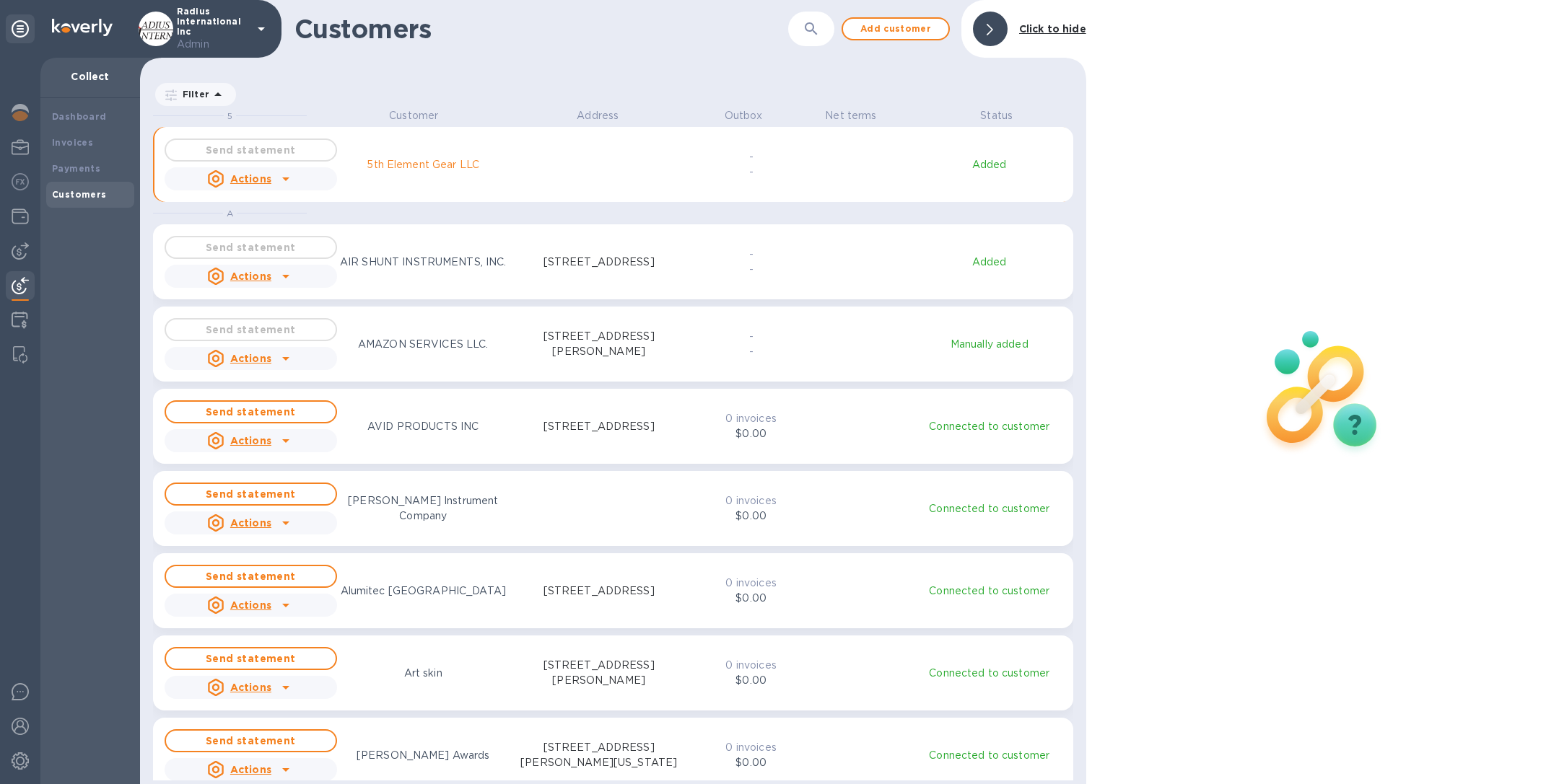
scroll to position [18, 6]
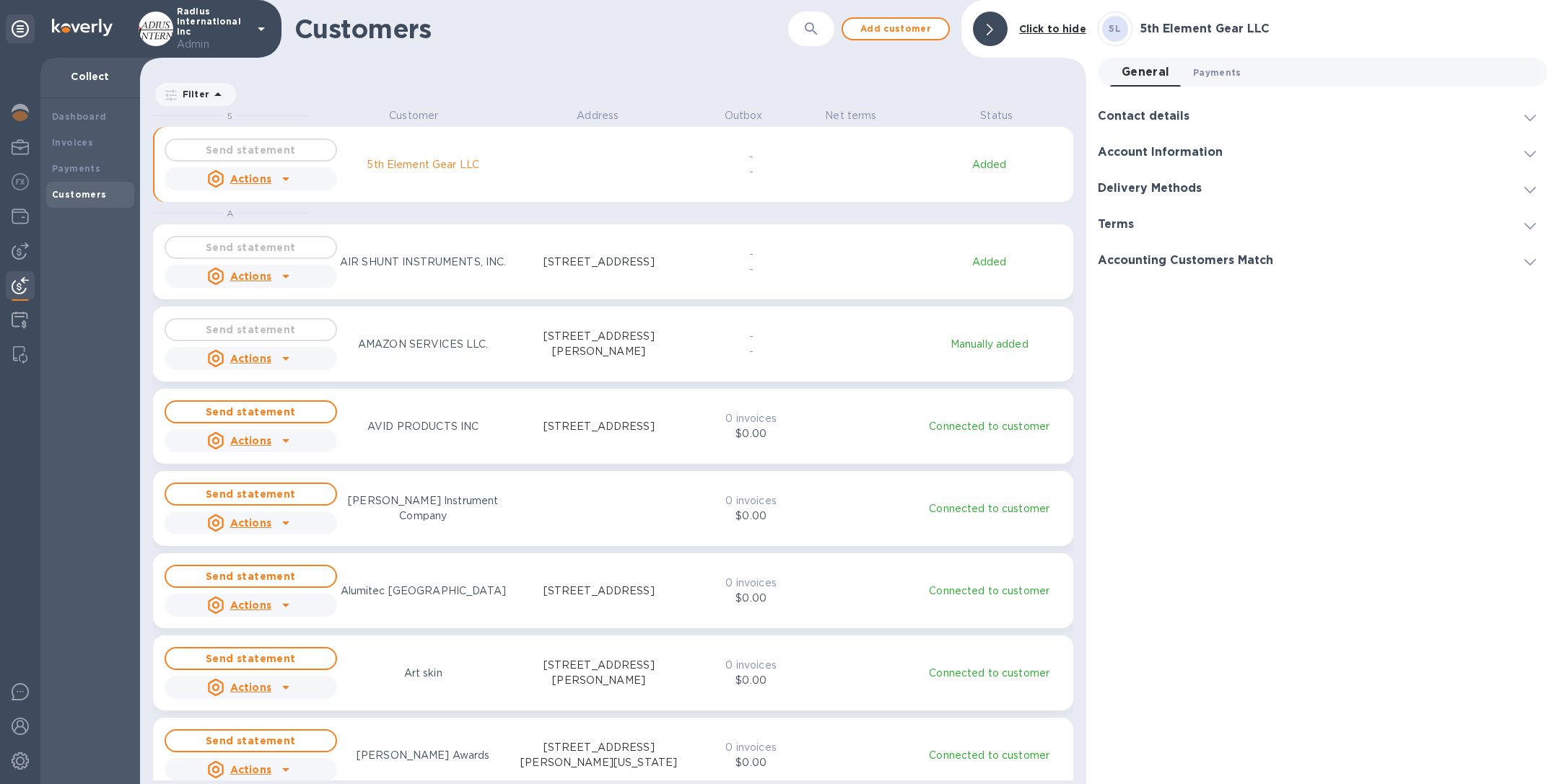
click at [1216, 70] on span "Payments 0" at bounding box center [1217, 72] width 48 height 15
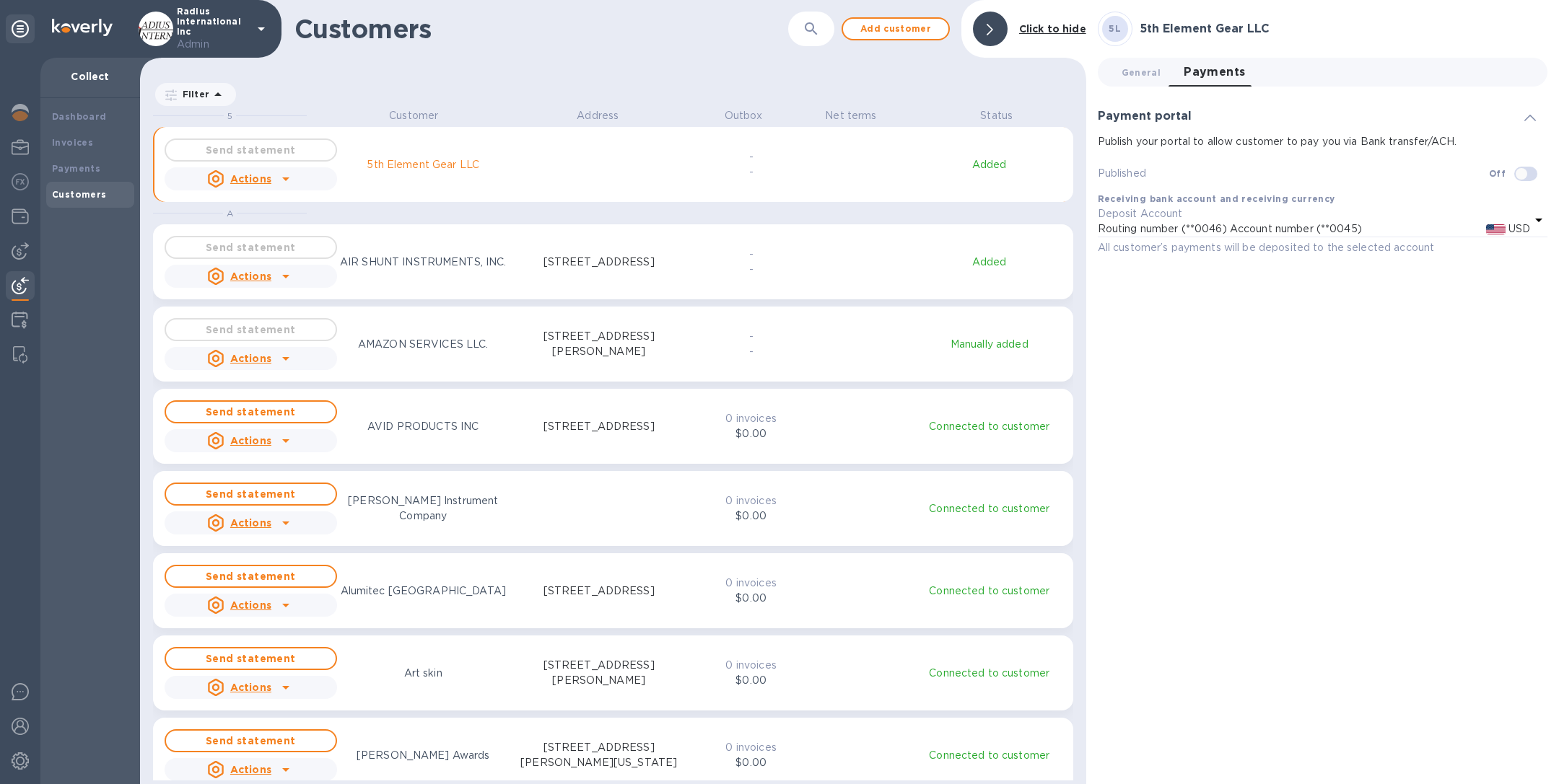
click at [498, 262] on p "AIR SHUNT INSTRUMENTS, INC." at bounding box center [423, 262] width 166 height 15
click at [1529, 176] on input "checkbox" at bounding box center [1521, 174] width 74 height 25
checkbox input "true"
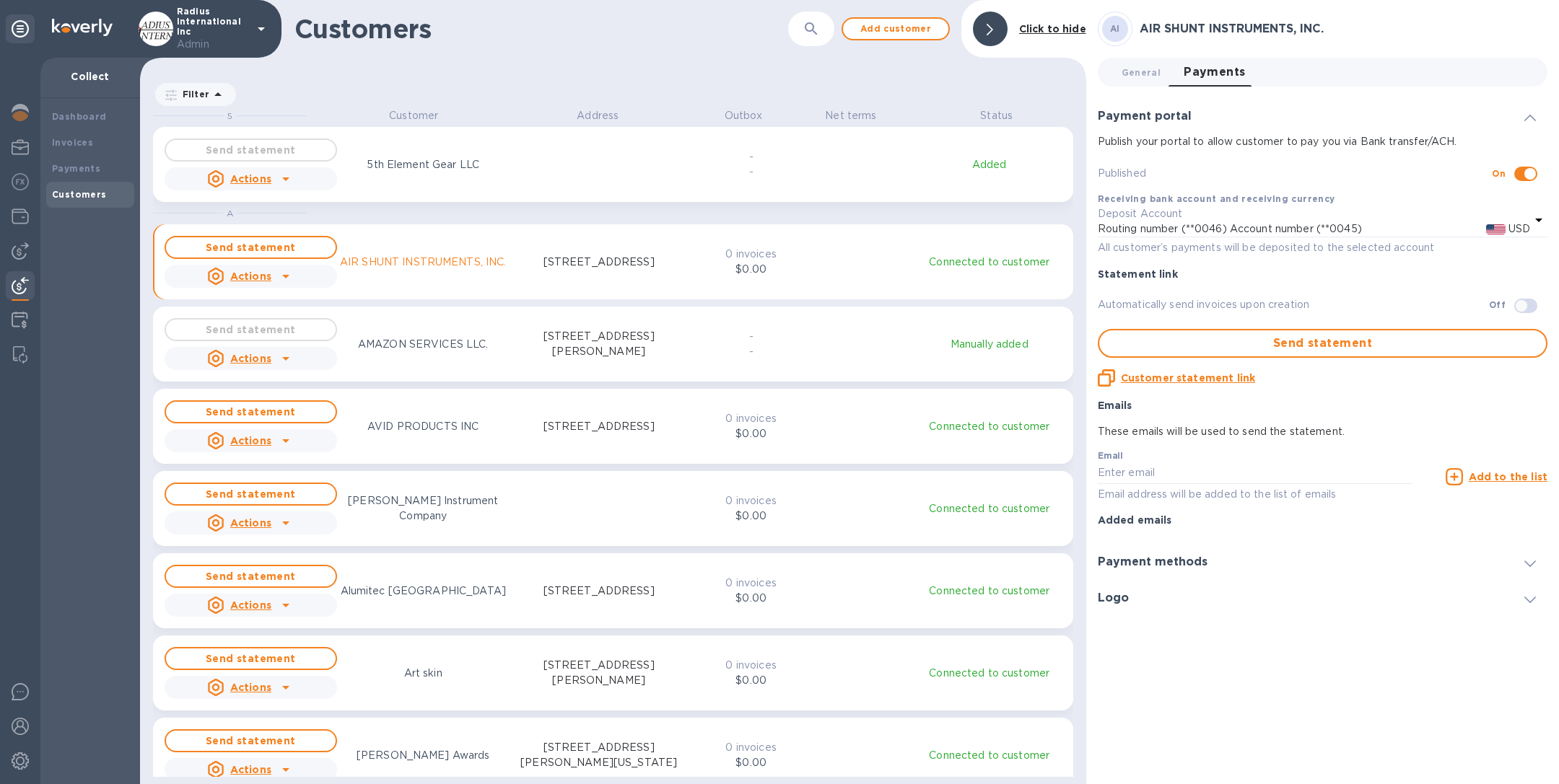
scroll to position [658, 940]
click at [431, 175] on div "Send statement Actions 5th Element Gear LLC" at bounding box center [425, 165] width 527 height 58
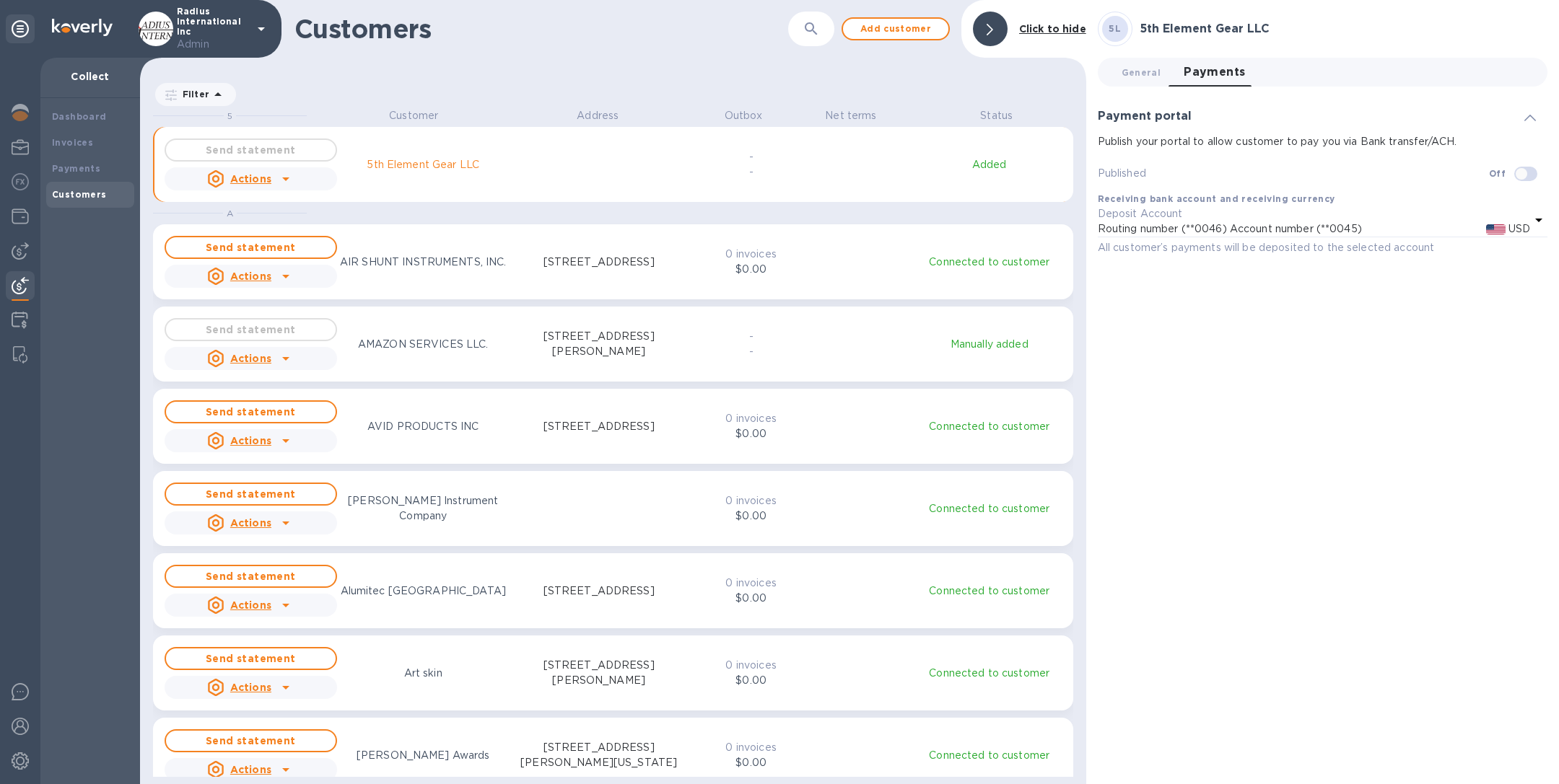
click at [1533, 171] on input "checkbox" at bounding box center [1521, 174] width 74 height 25
checkbox input "true"
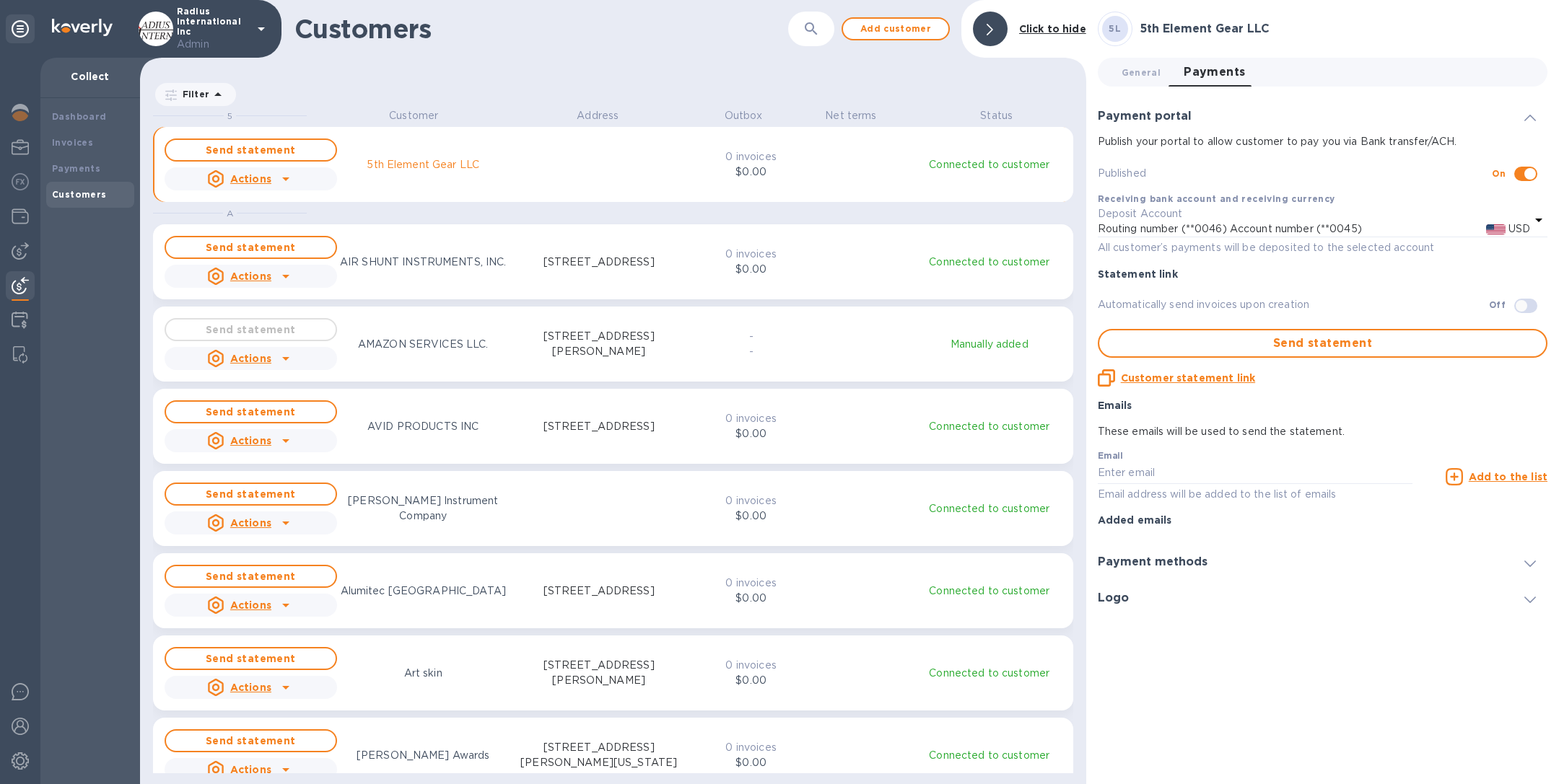
scroll to position [658, 940]
click at [410, 359] on div "Send statement Actions AMAZON SERVICES LLC. [STREET_ADDRESS][PERSON_NAME]" at bounding box center [425, 344] width 527 height 58
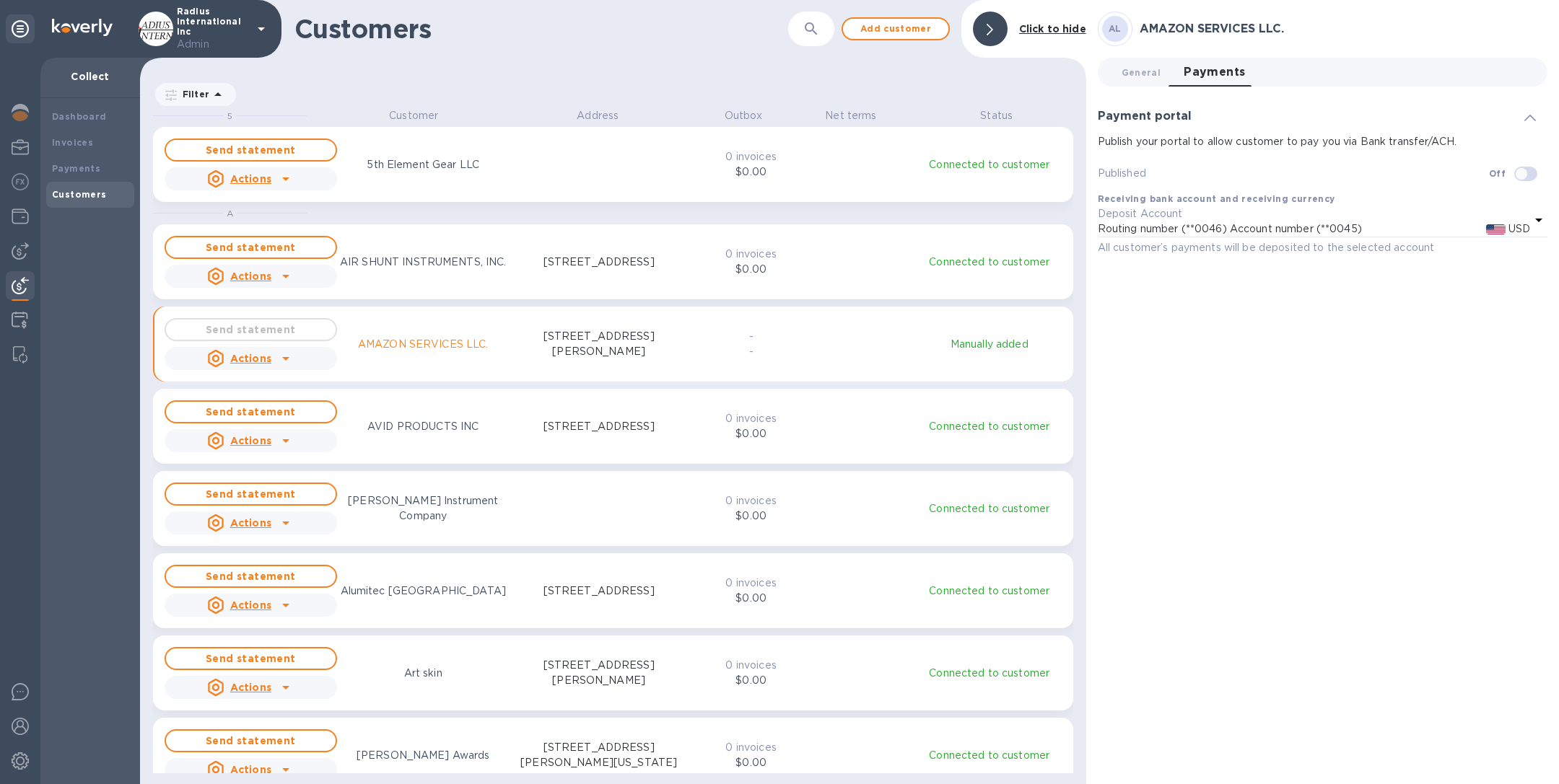
click at [1526, 174] on input "checkbox" at bounding box center [1521, 174] width 74 height 25
checkbox input "true"
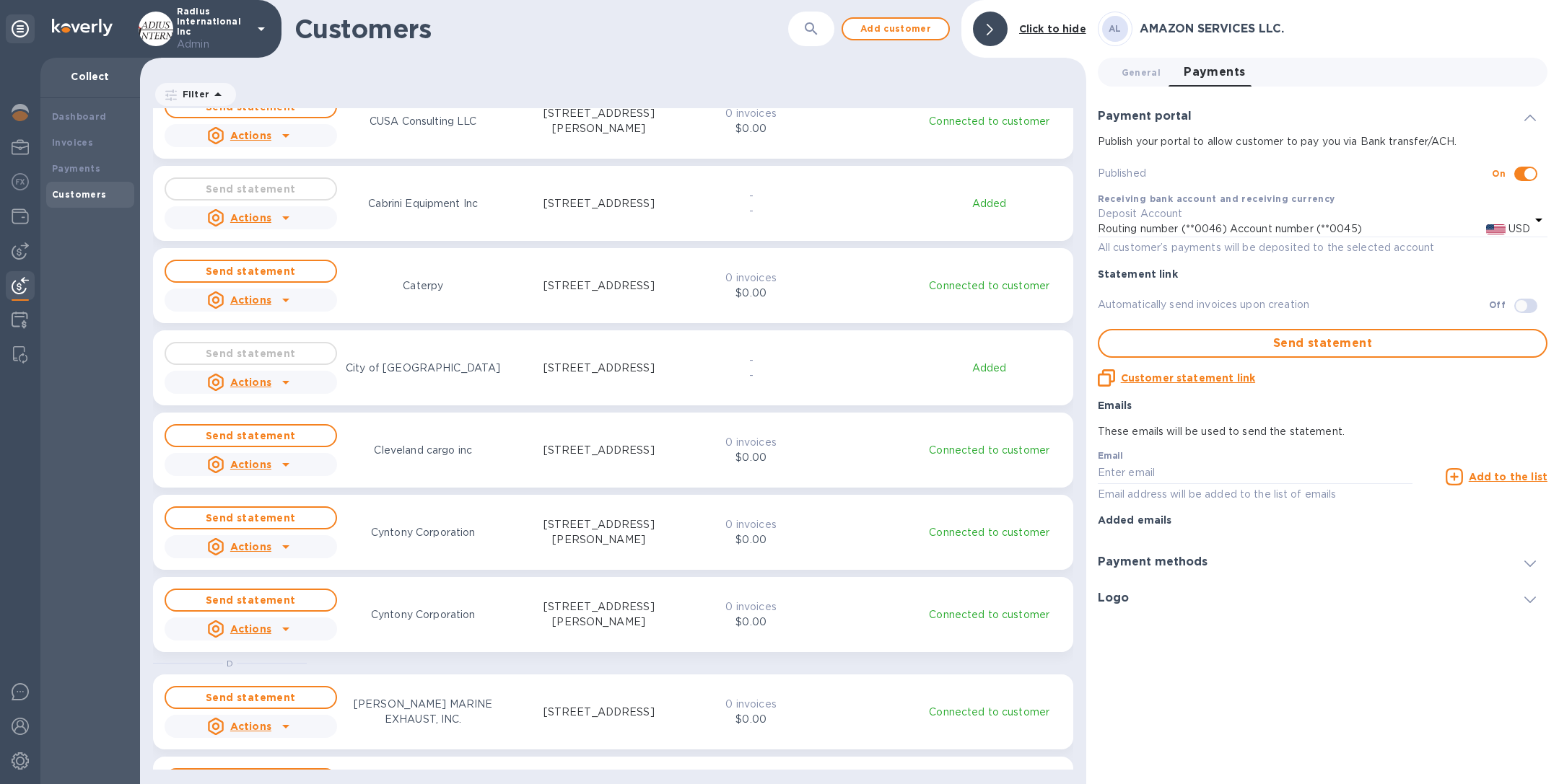
scroll to position [695, 0]
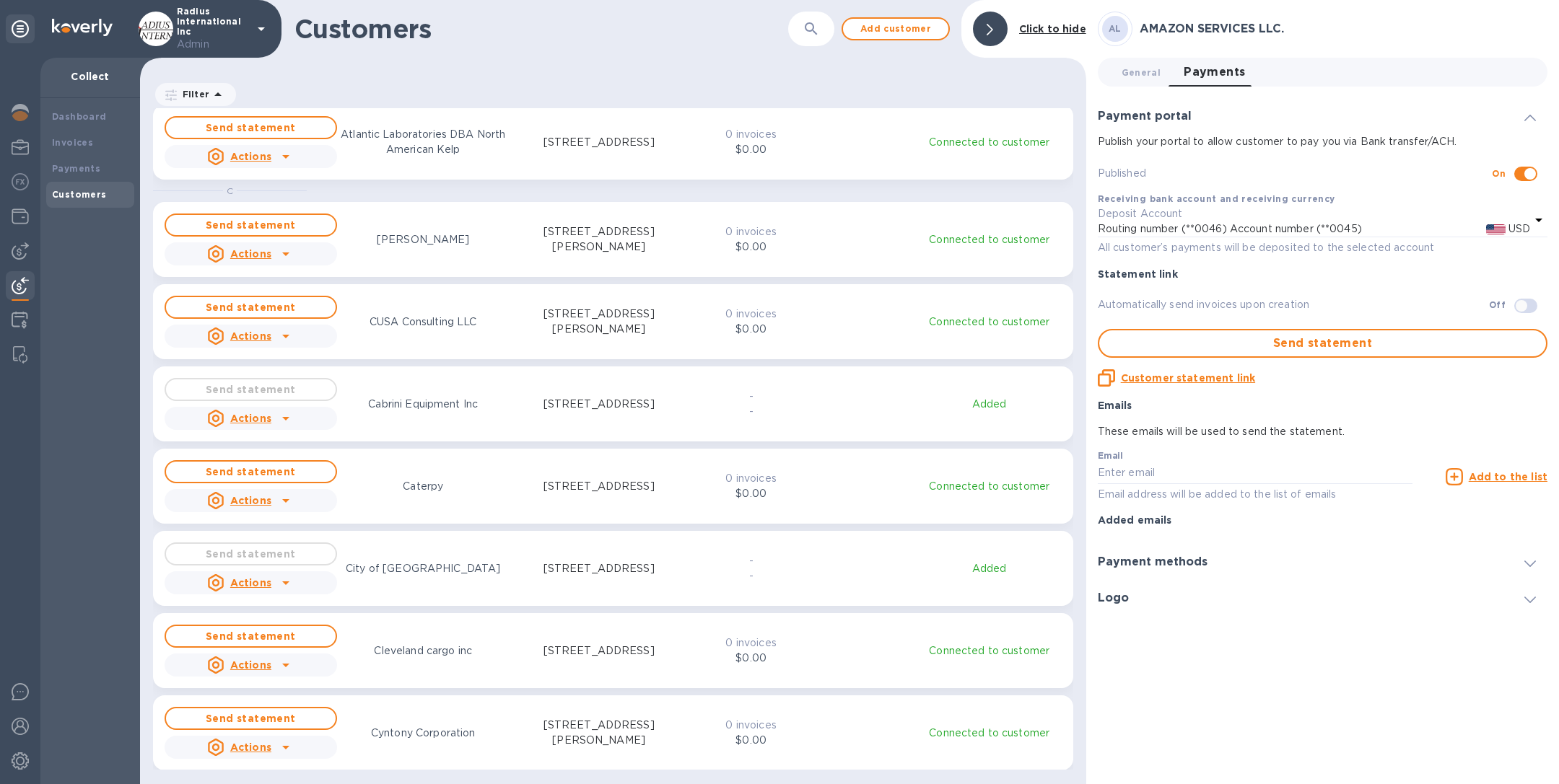
click at [431, 414] on div "Cabrini Equipment Inc" at bounding box center [423, 404] width 115 height 21
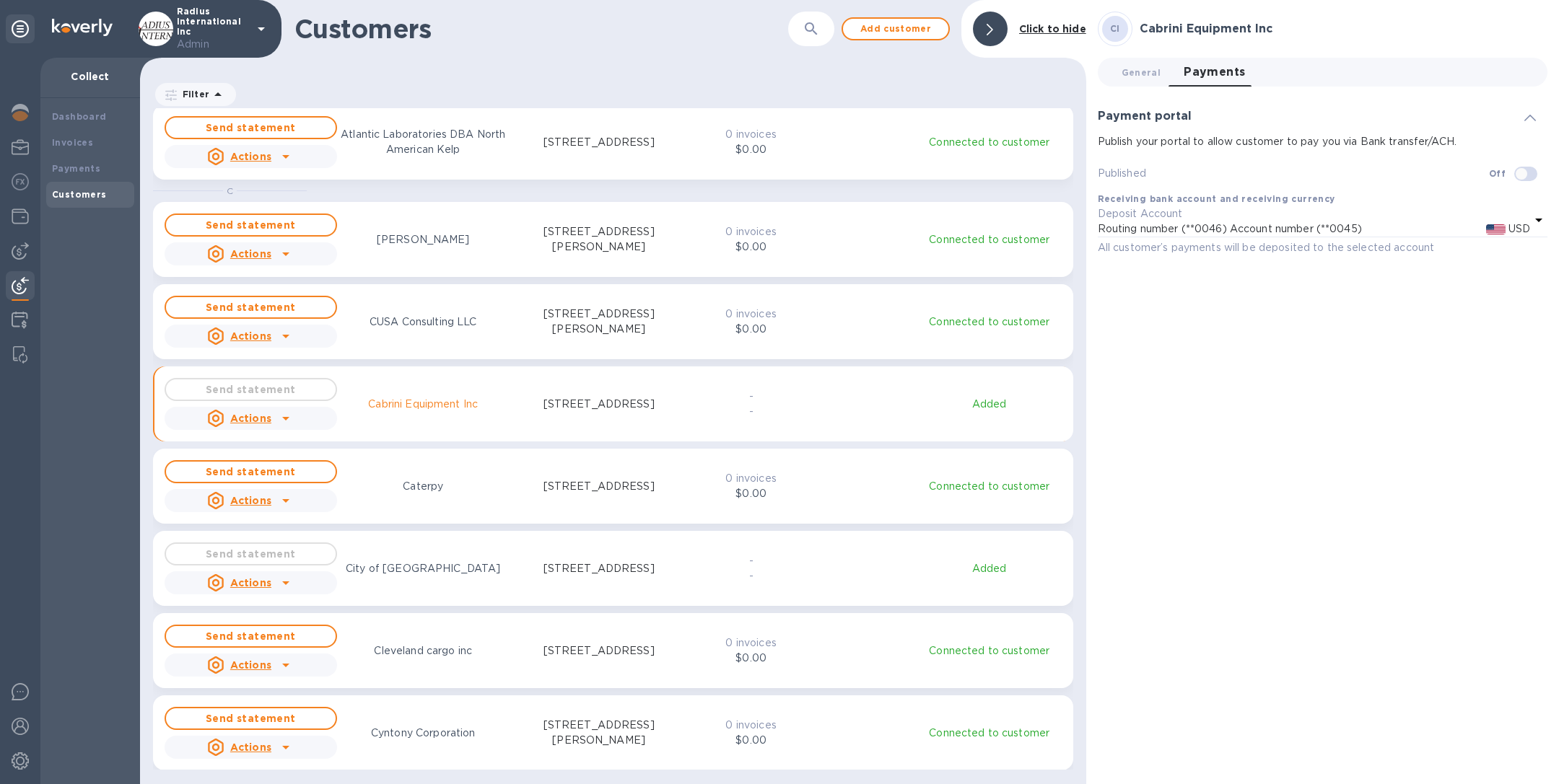
click at [1523, 176] on input "checkbox" at bounding box center [1521, 174] width 74 height 25
checkbox input "true"
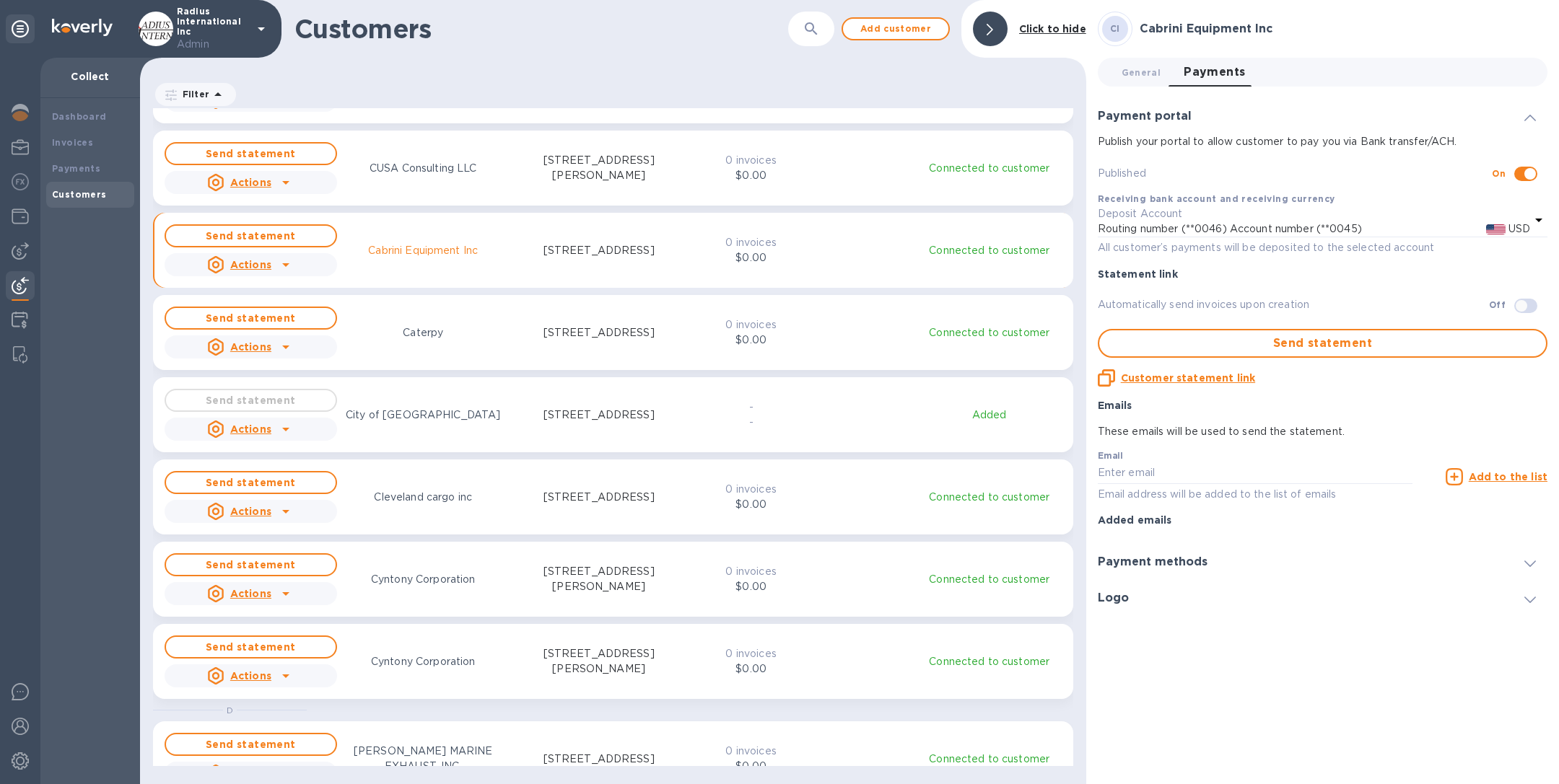
scroll to position [862, 0]
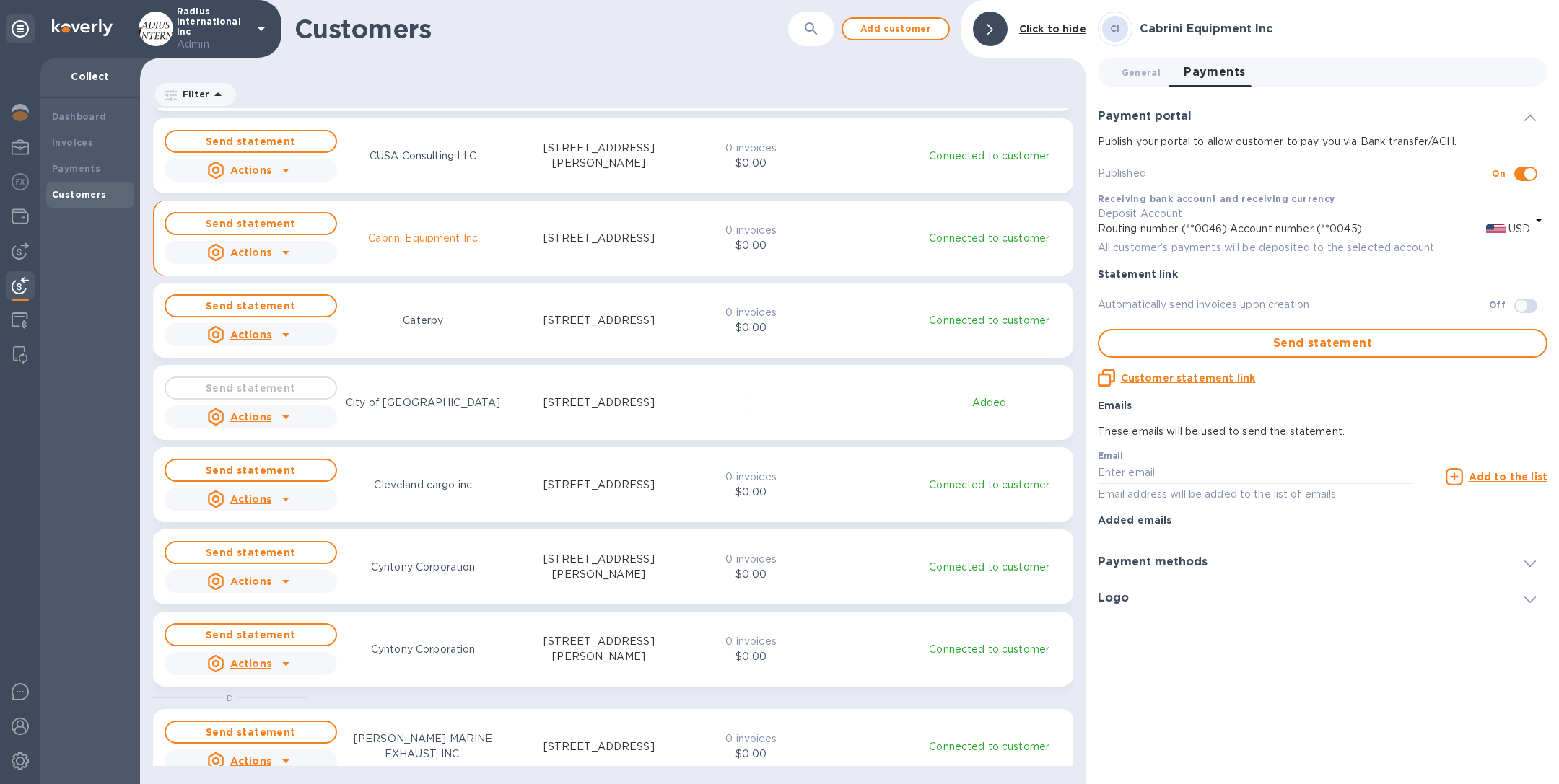
click at [441, 403] on p "City of [GEOGRAPHIC_DATA]" at bounding box center [423, 402] width 154 height 15
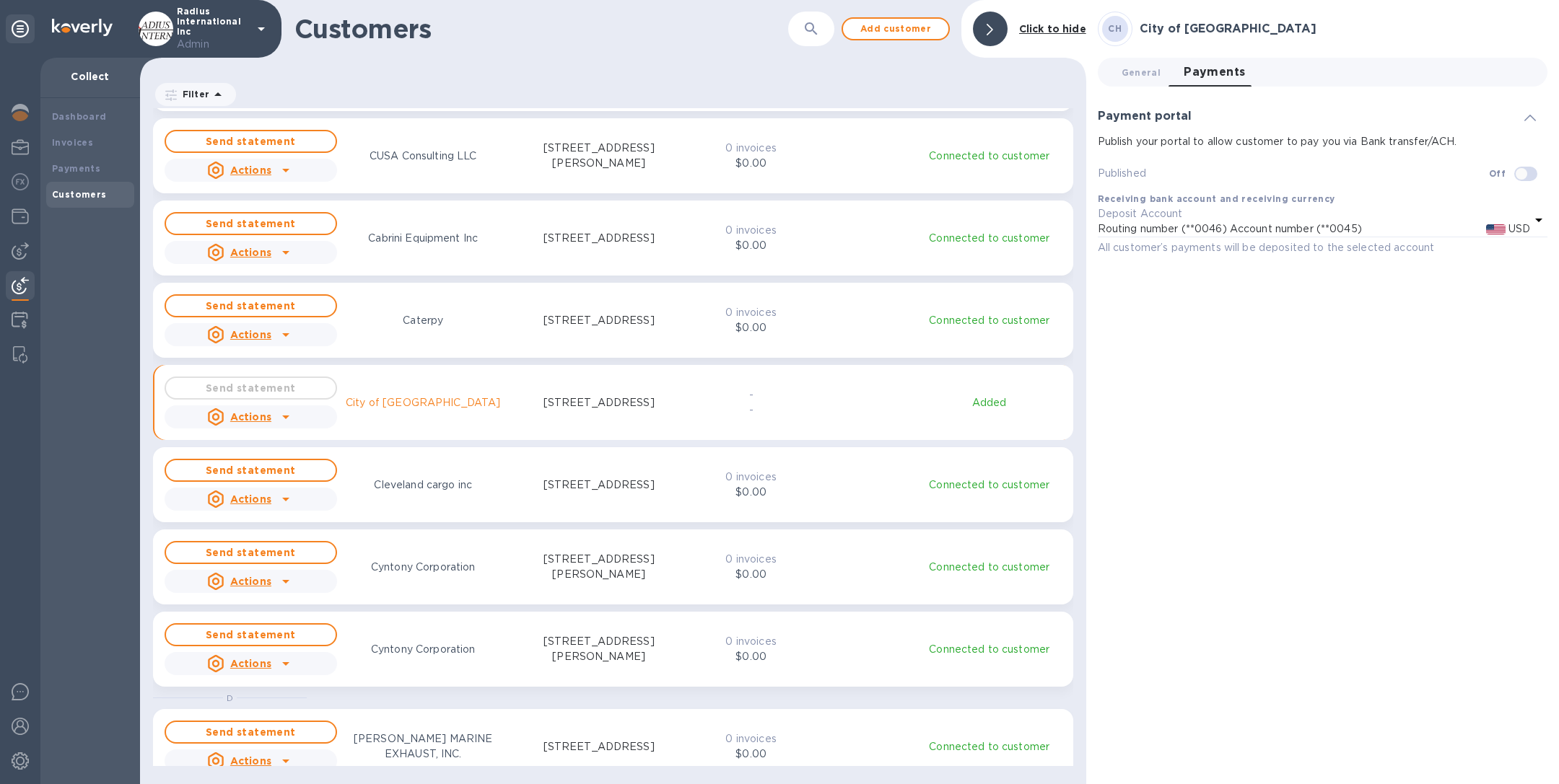
click at [1527, 169] on input "checkbox" at bounding box center [1521, 174] width 74 height 25
checkbox input "true"
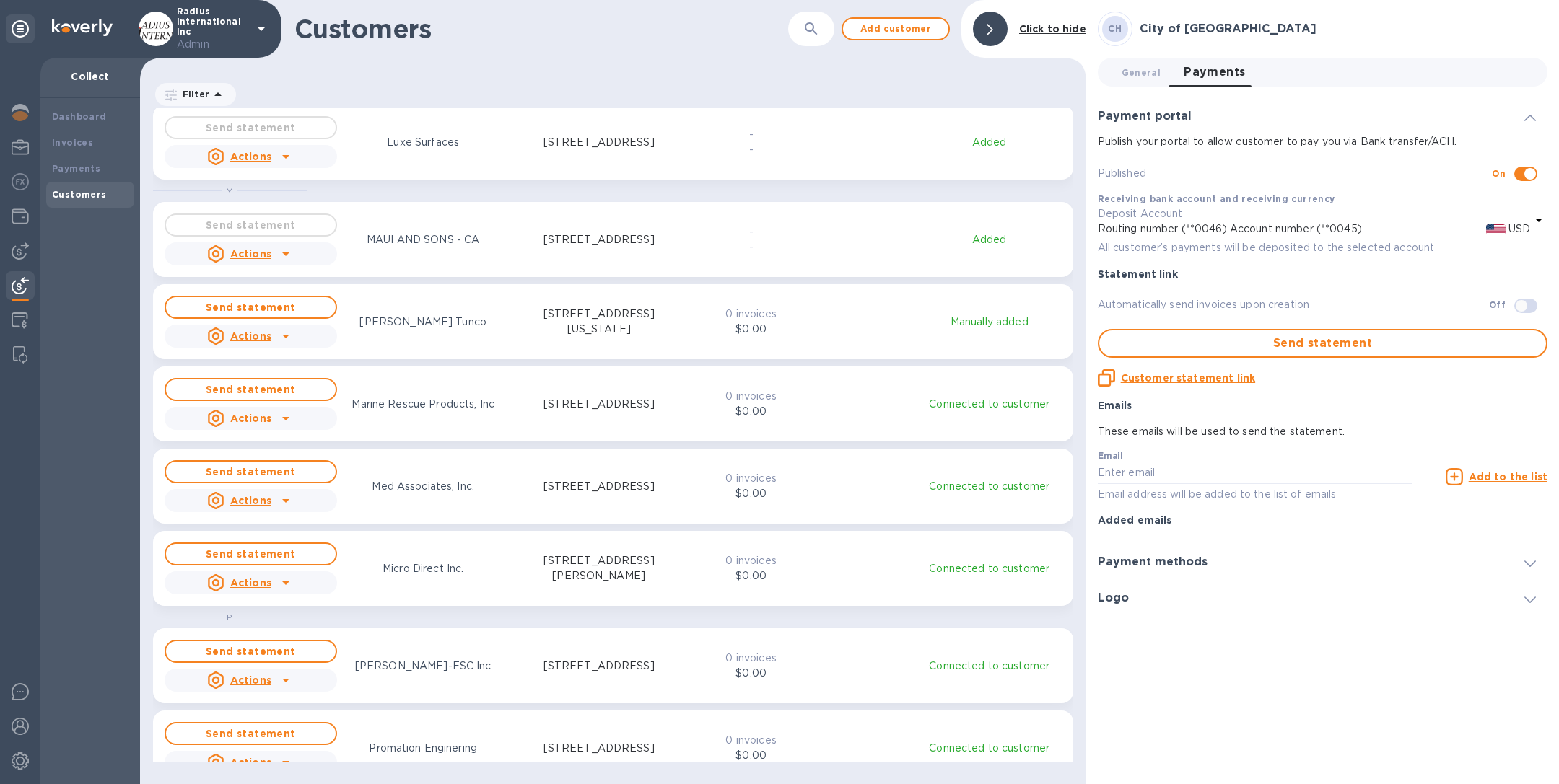
scroll to position [3133, 0]
click at [453, 253] on div "Send statement Actions MAUI AND SONS - CA [STREET_ADDRESS]" at bounding box center [425, 242] width 527 height 58
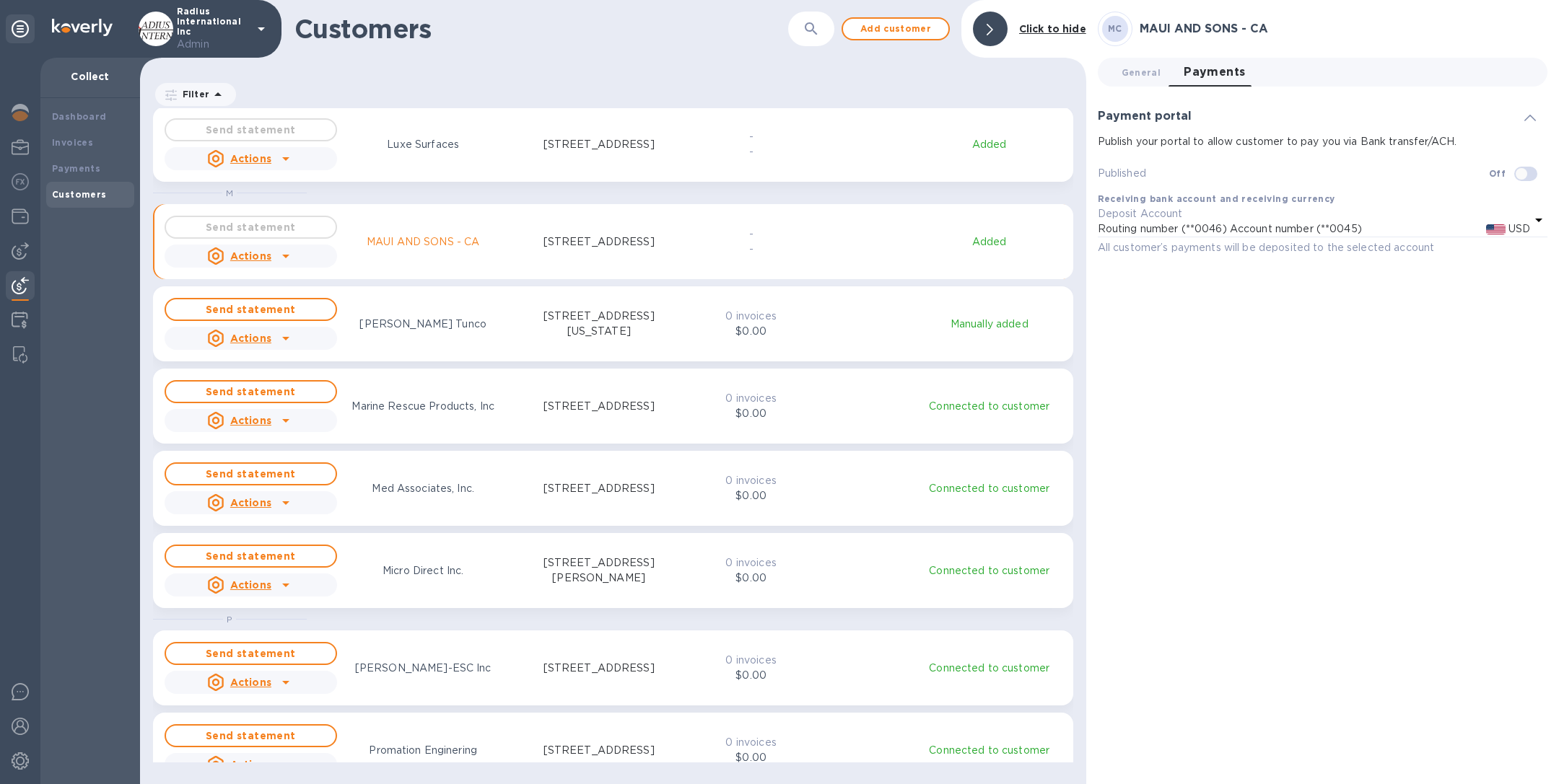
click at [1526, 175] on input "checkbox" at bounding box center [1521, 174] width 74 height 25
checkbox input "true"
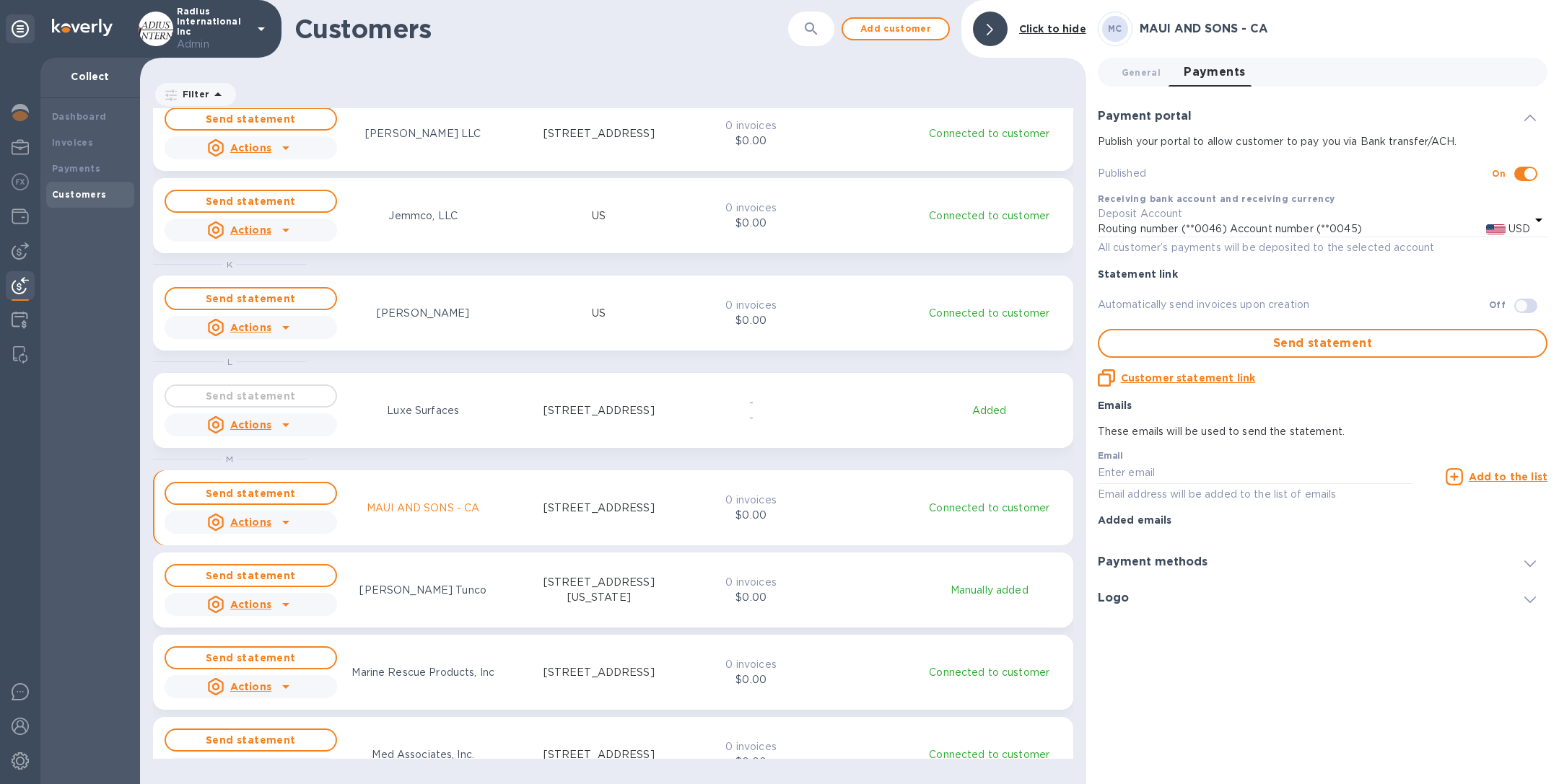
scroll to position [2924, 0]
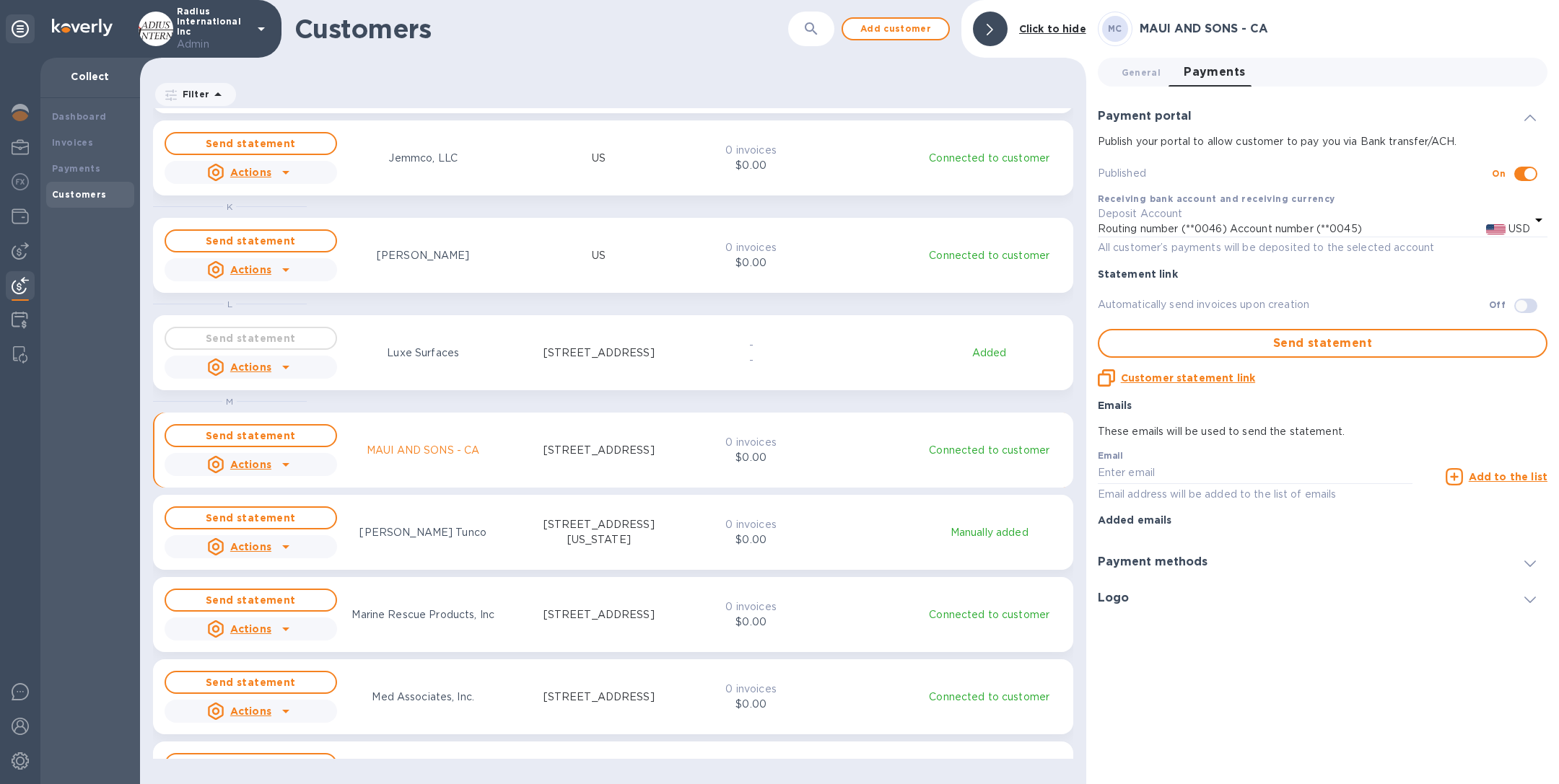
click at [447, 378] on div "Send statement Actions Luxe Surfaces [STREET_ADDRESS]" at bounding box center [425, 353] width 527 height 58
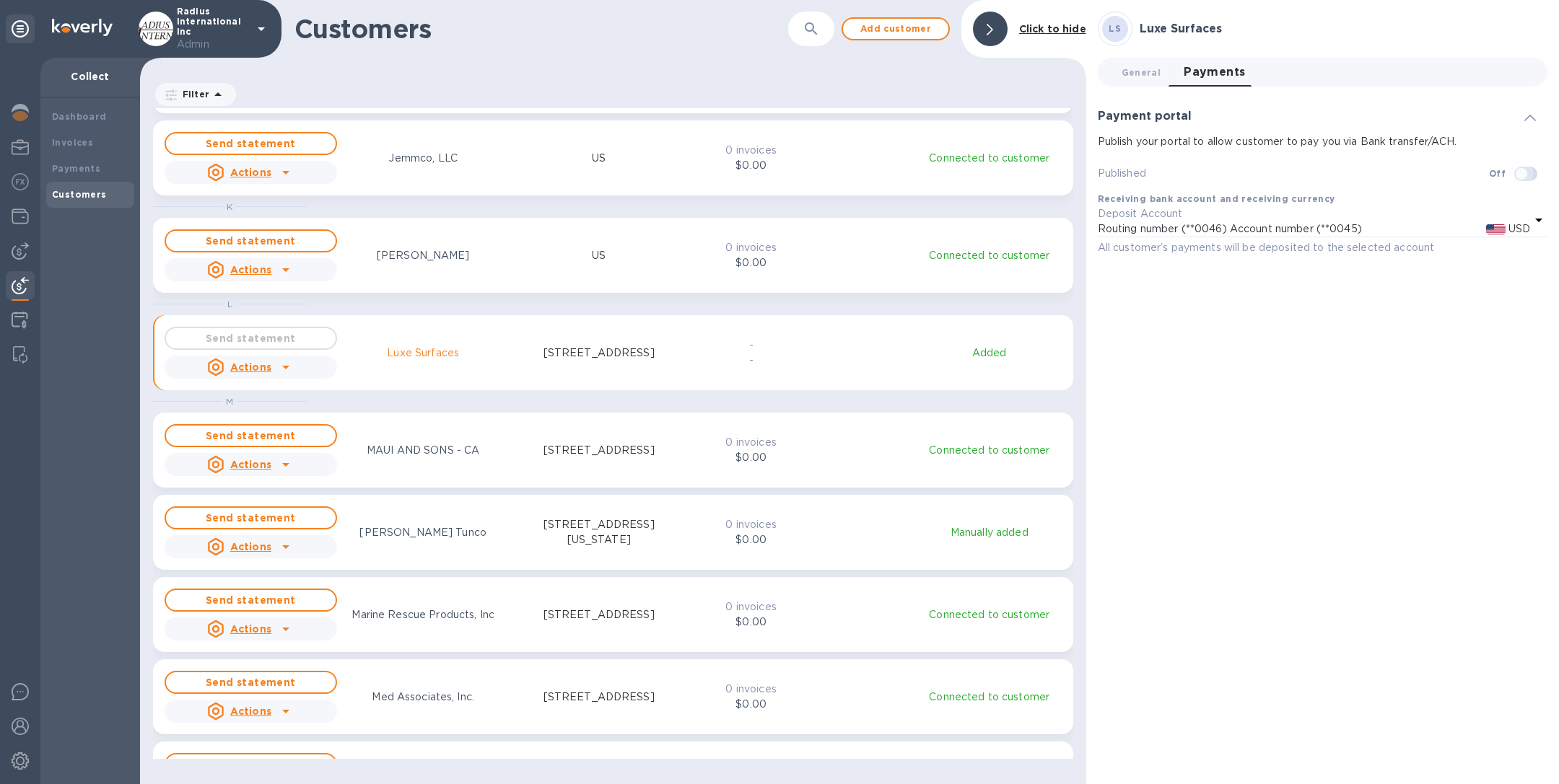
click at [1533, 170] on input "checkbox" at bounding box center [1521, 174] width 74 height 25
checkbox input "true"
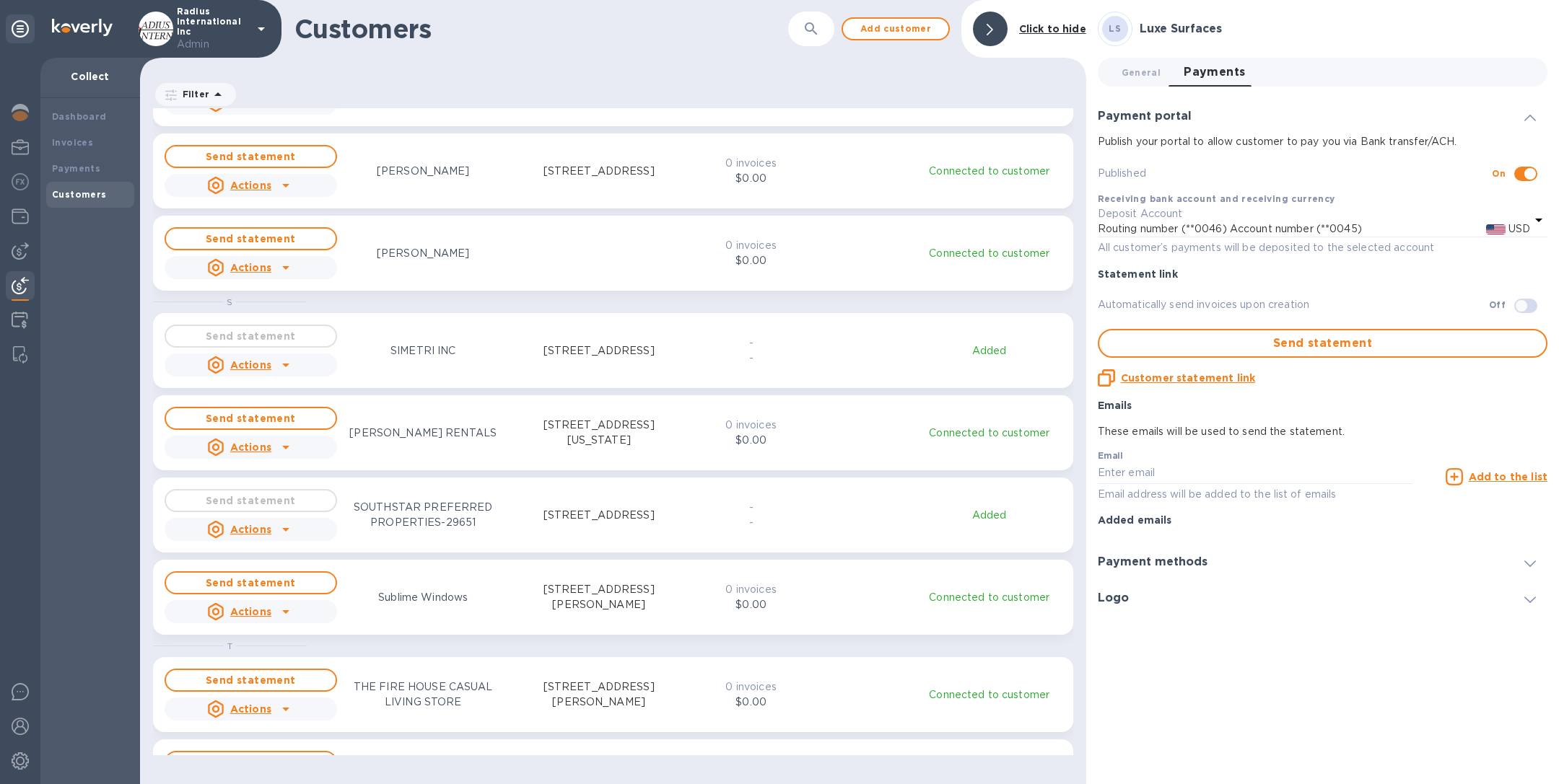
scroll to position [3894, 0]
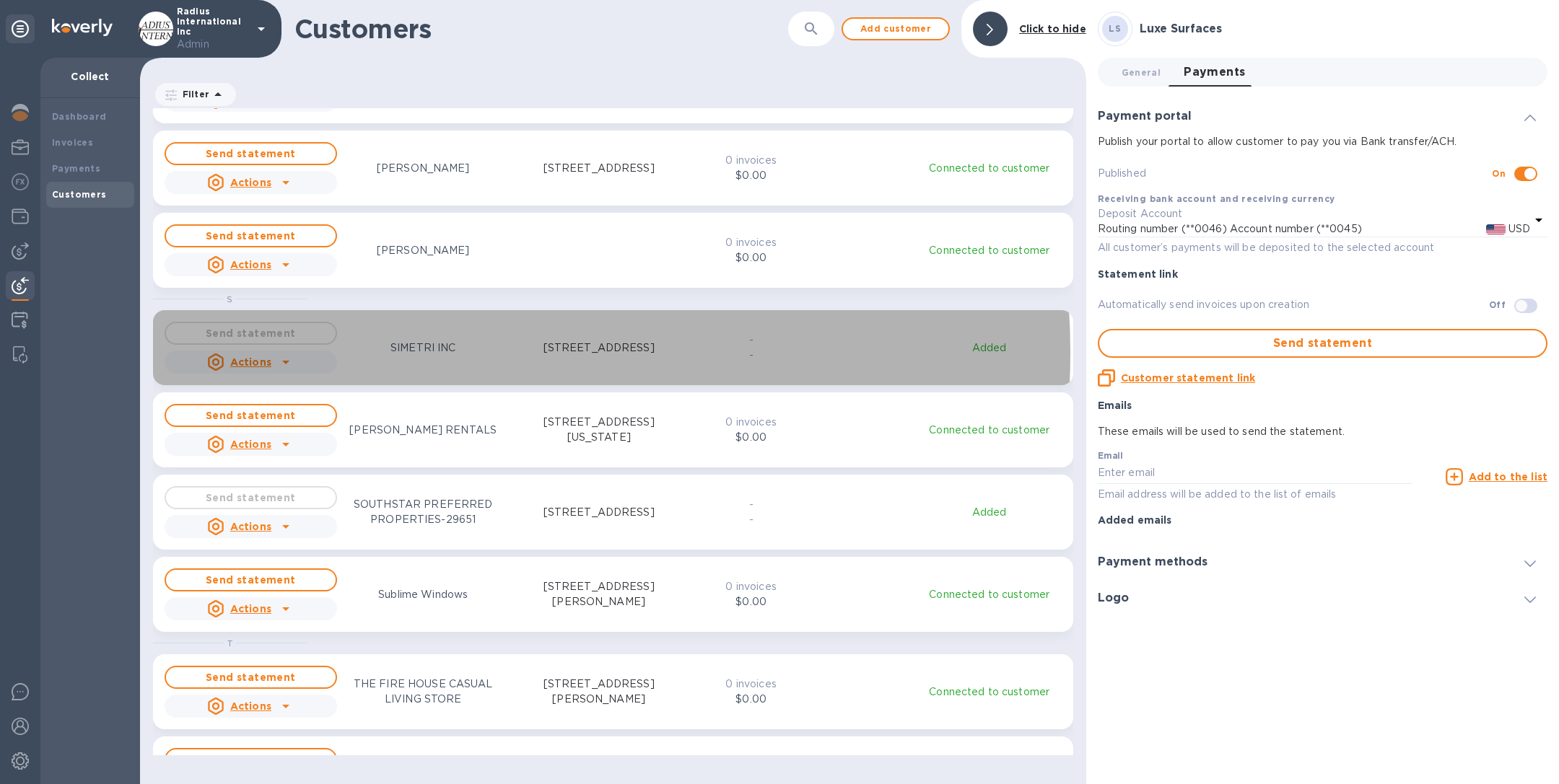
click at [405, 352] on p "SIMETRI INC" at bounding box center [423, 348] width 65 height 15
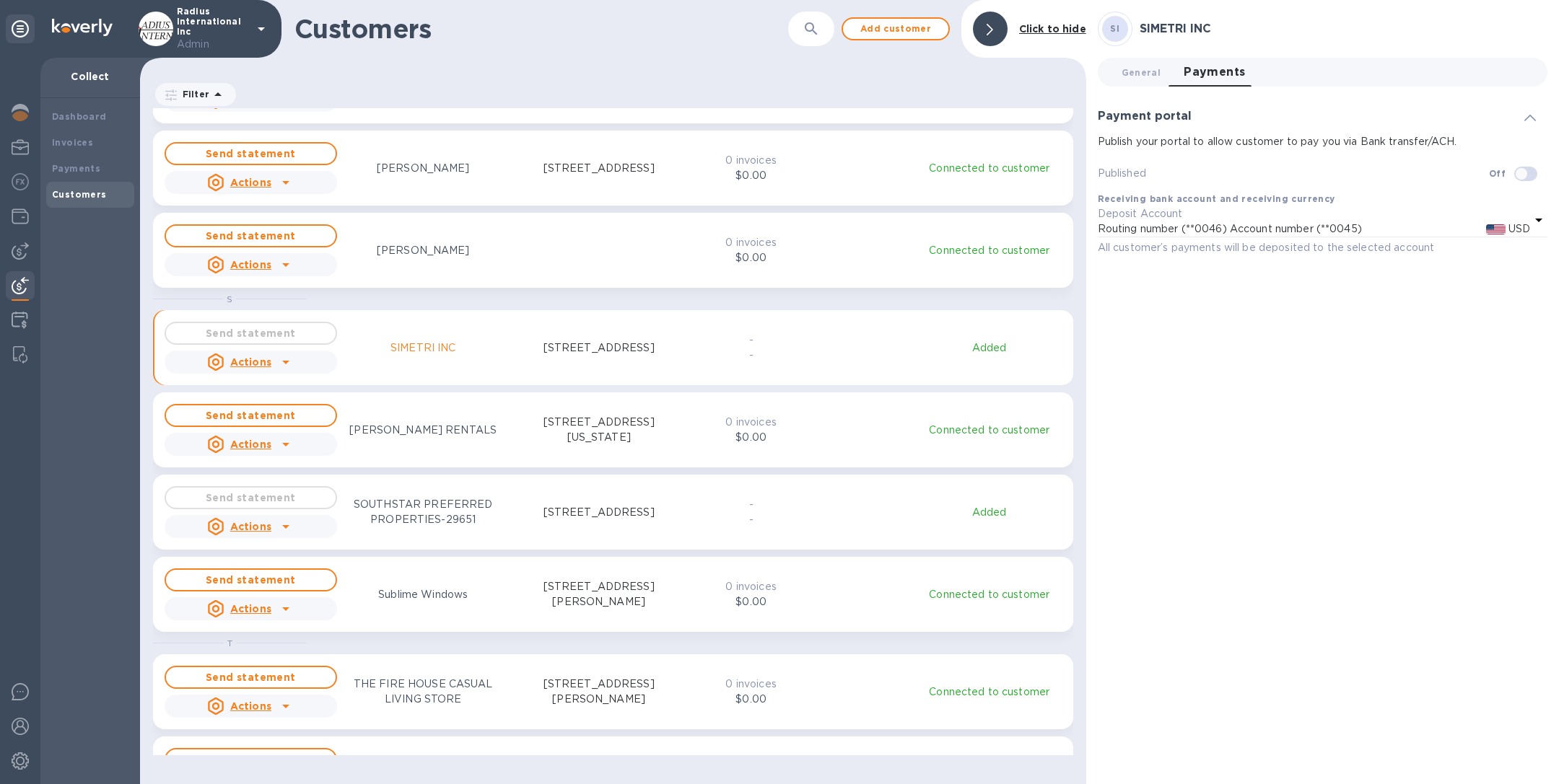
click at [1521, 170] on input "checkbox" at bounding box center [1521, 174] width 74 height 25
checkbox input "true"
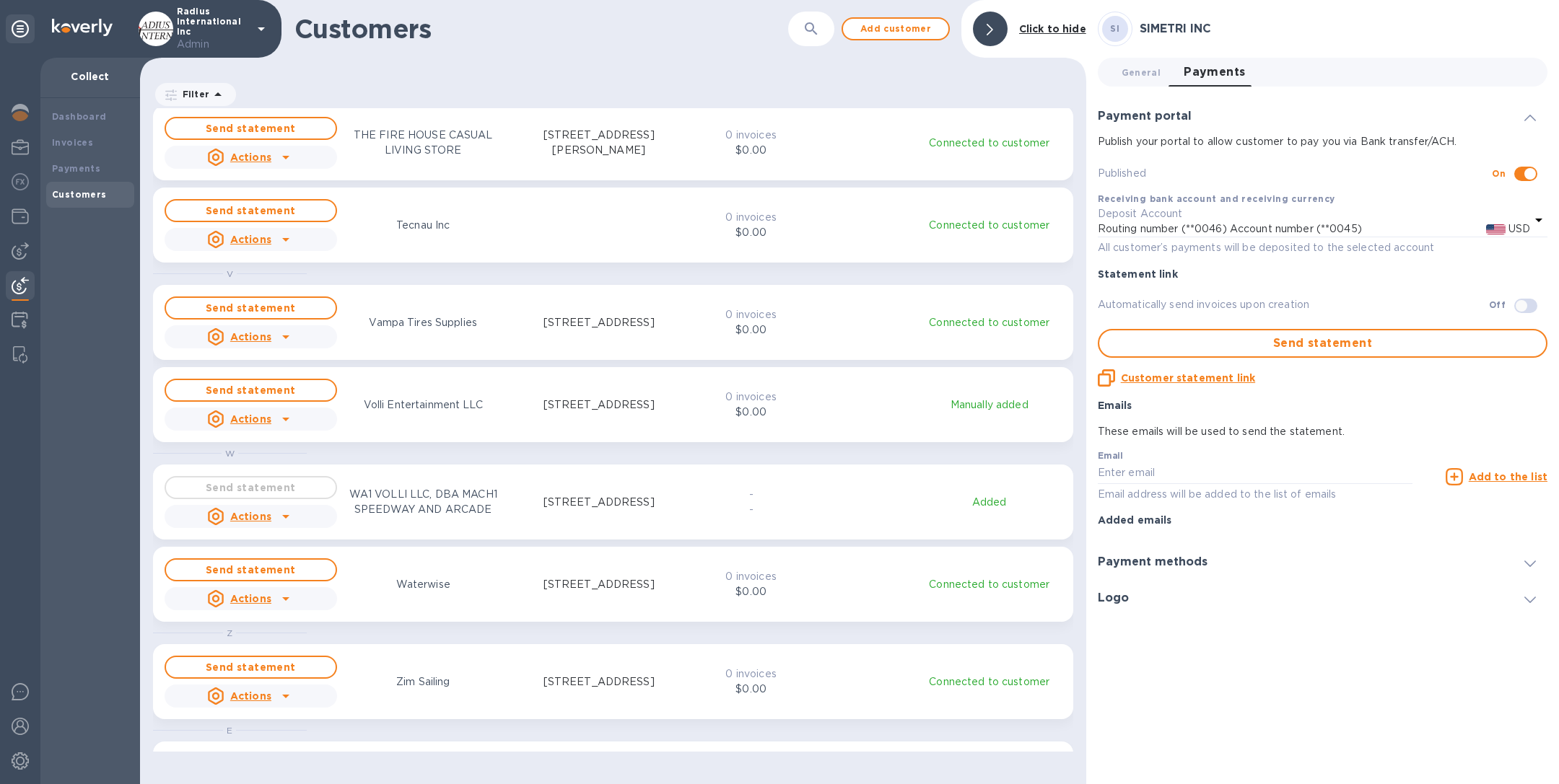
scroll to position [4594, 0]
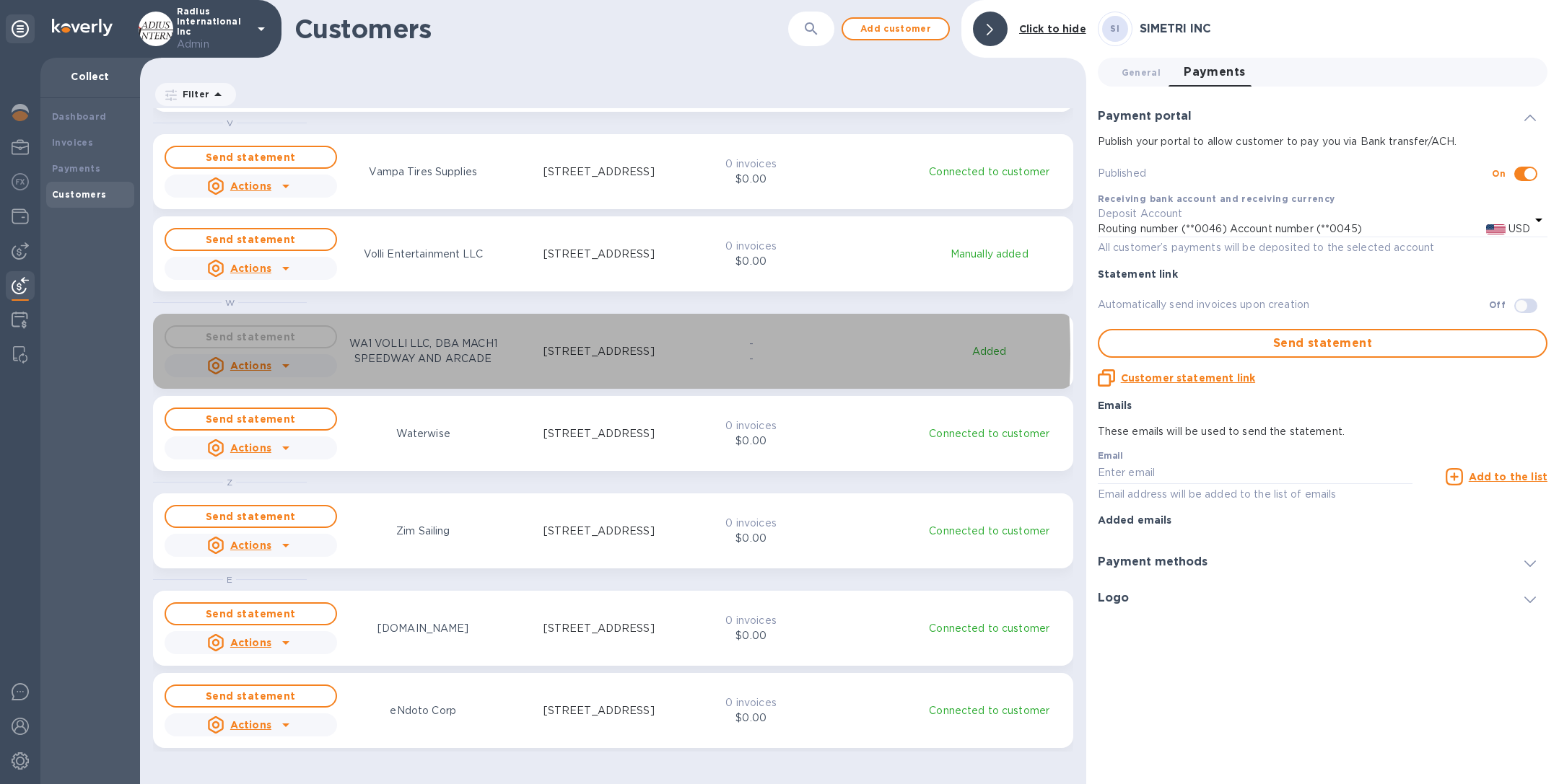
click at [419, 354] on p "WA1 VOLLI LLC, DBA MACH1 SPEEDWAY AND ARCADE" at bounding box center [423, 351] width 173 height 30
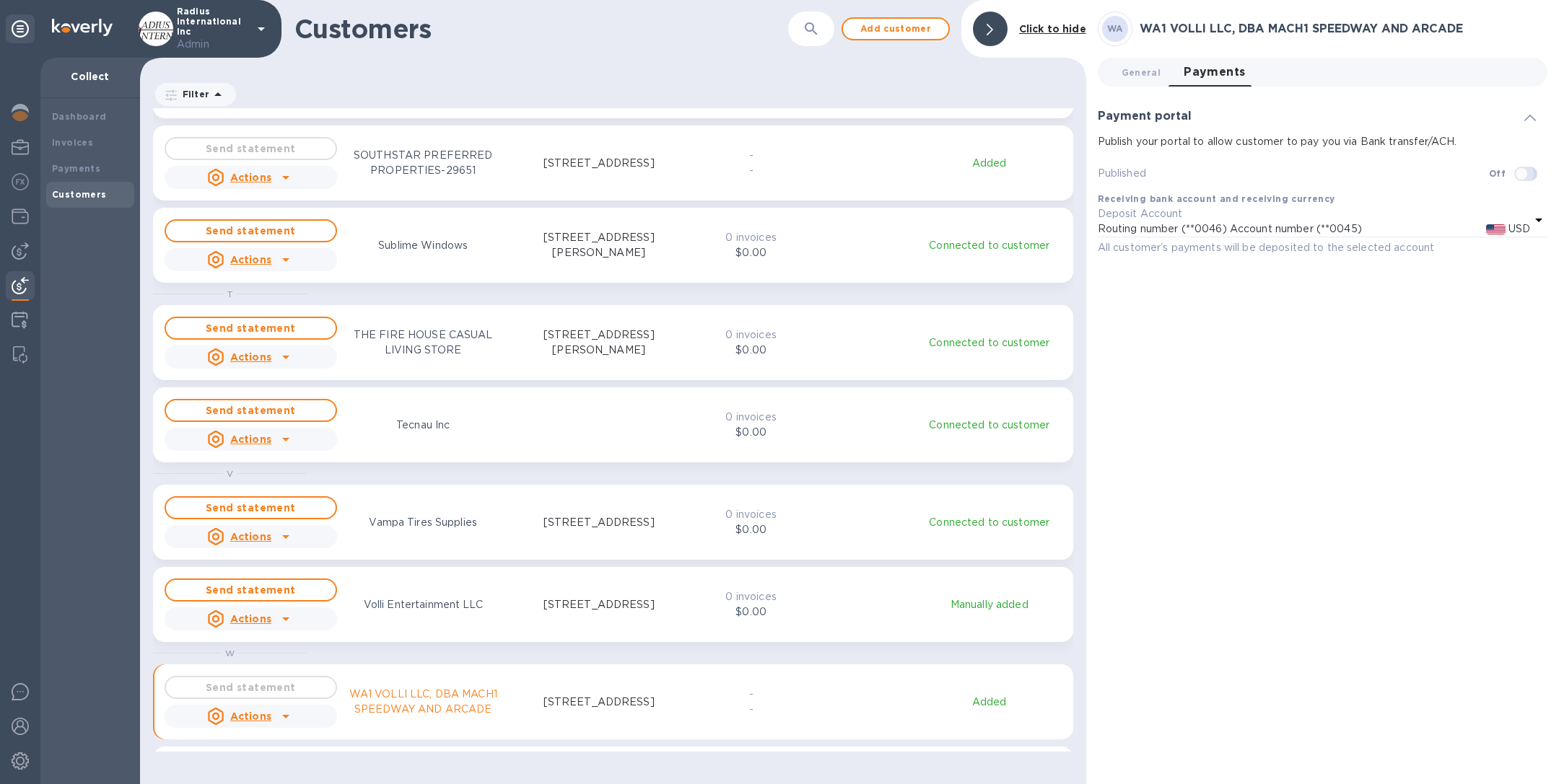
click at [1529, 172] on input "checkbox" at bounding box center [1521, 174] width 74 height 25
checkbox input "true"
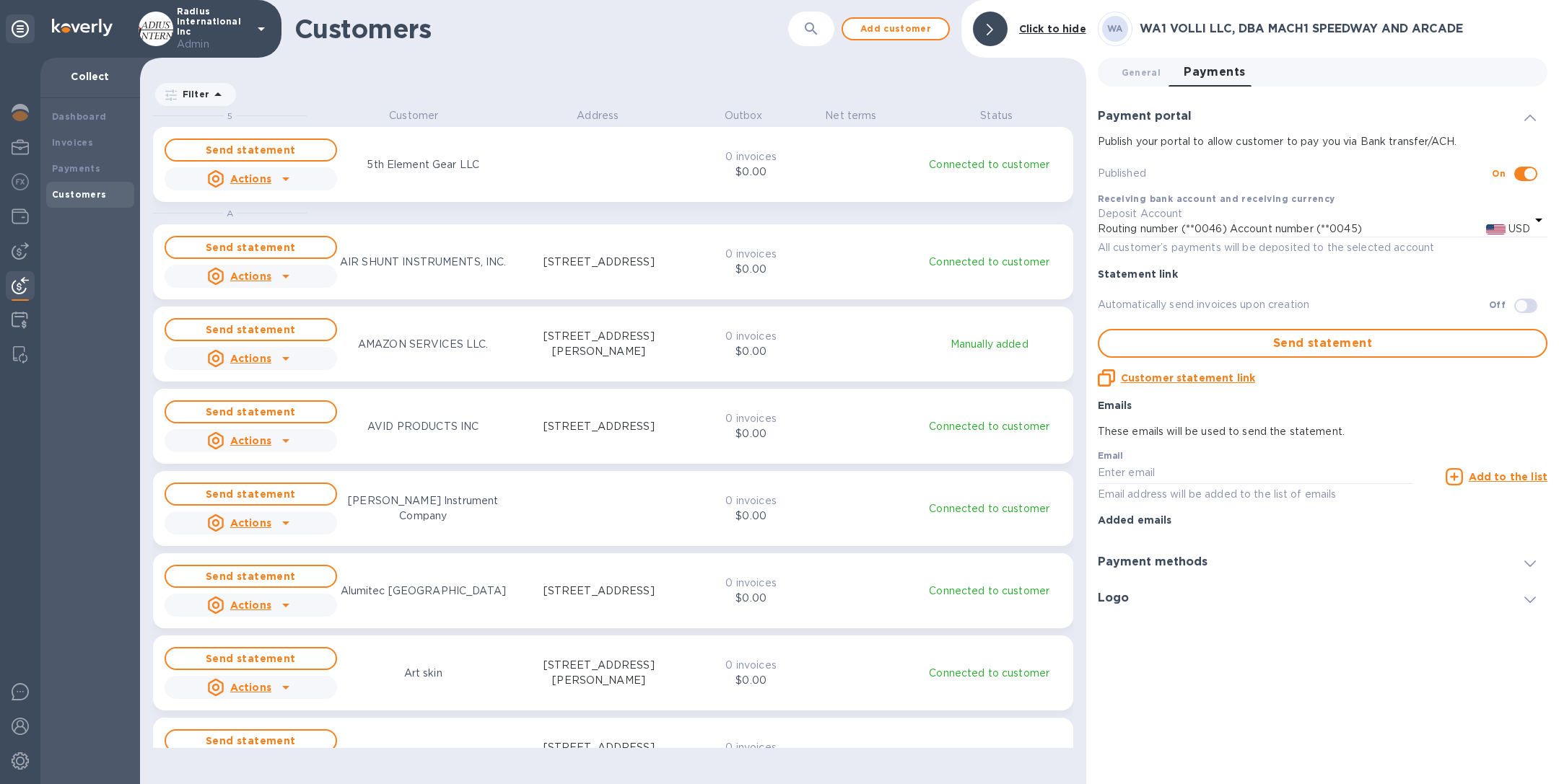
scroll to position [658, 940]
